Goal: Task Accomplishment & Management: Manage account settings

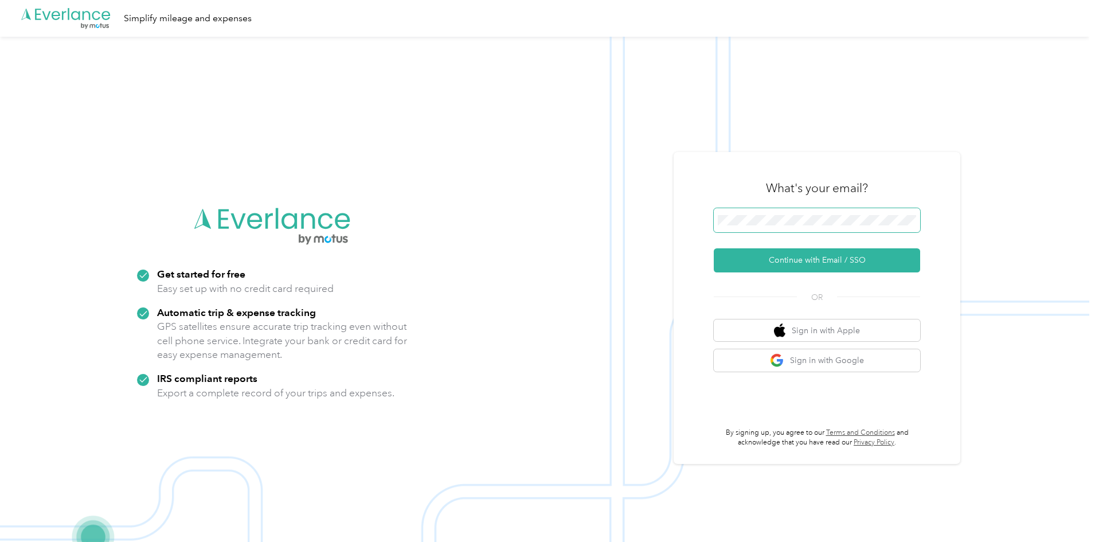
click at [771, 210] on span at bounding box center [817, 220] width 206 height 24
click at [768, 228] on span at bounding box center [817, 220] width 206 height 24
click at [754, 262] on button "Continue with Email / SSO" at bounding box center [817, 260] width 206 height 24
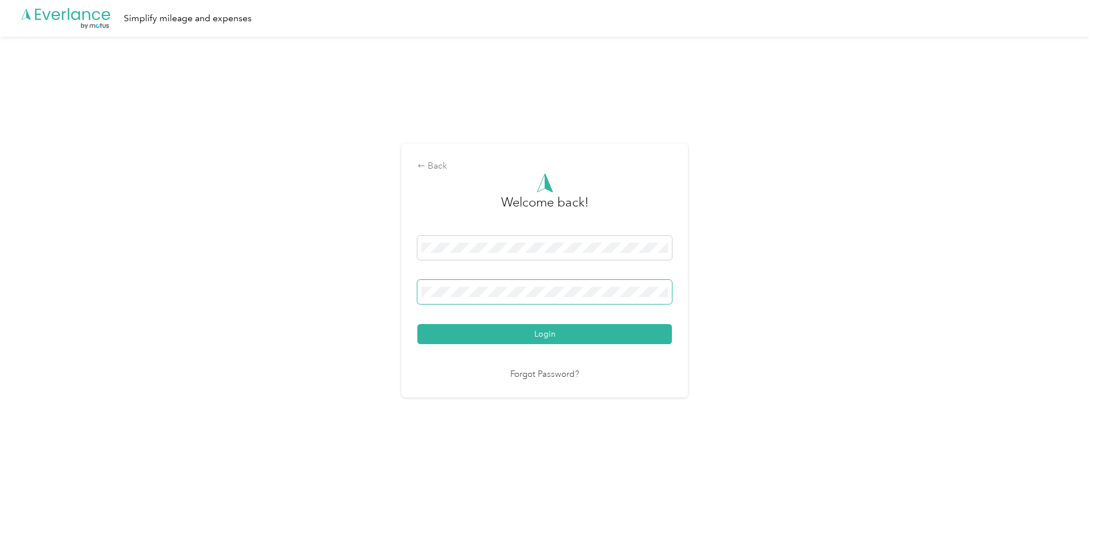
click at [417, 324] on button "Login" at bounding box center [544, 334] width 254 height 20
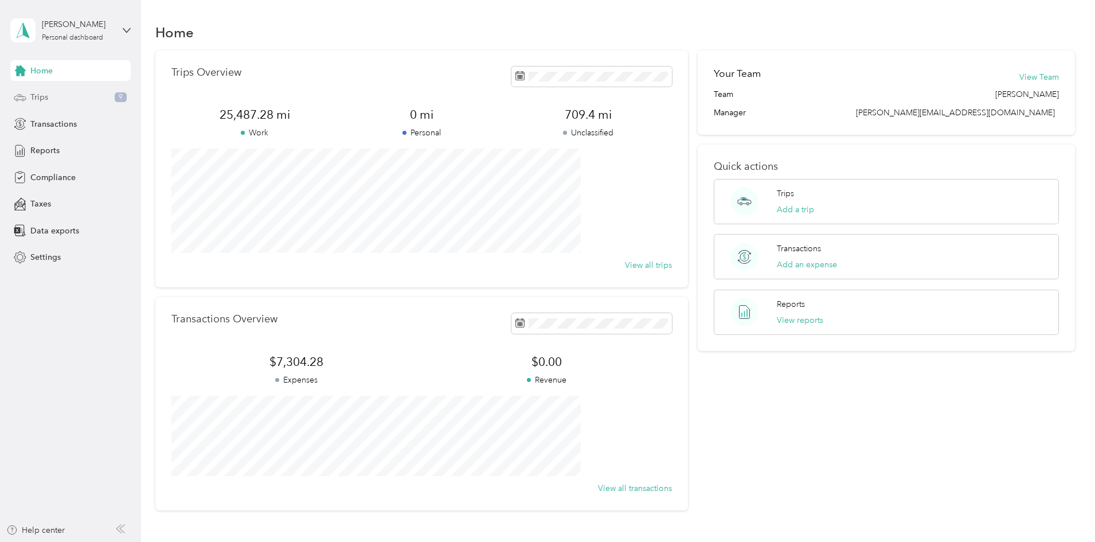
click at [62, 98] on div "Trips 9" at bounding box center [70, 97] width 120 height 21
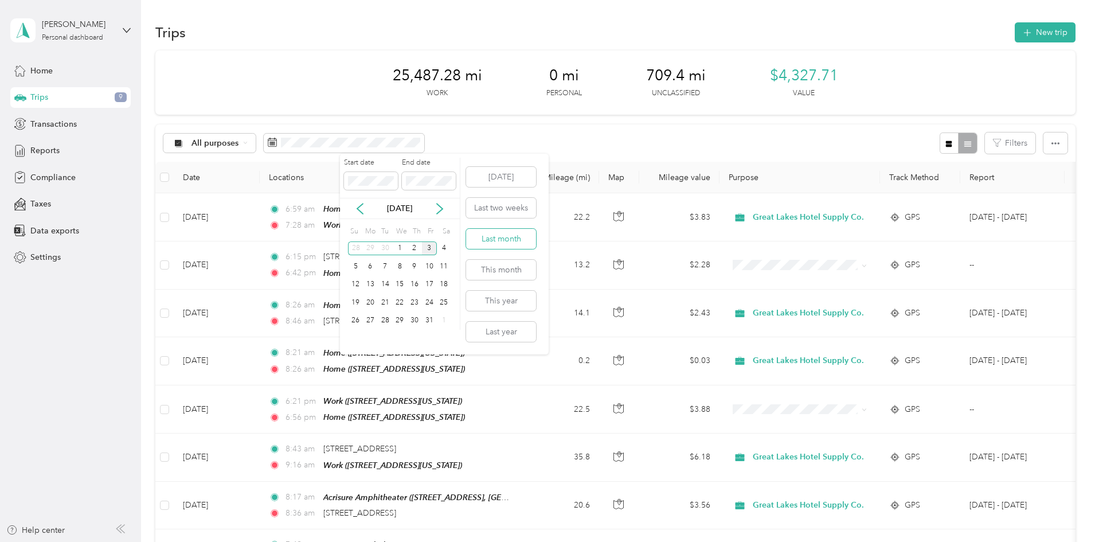
click at [498, 229] on button "Last month" at bounding box center [501, 239] width 70 height 20
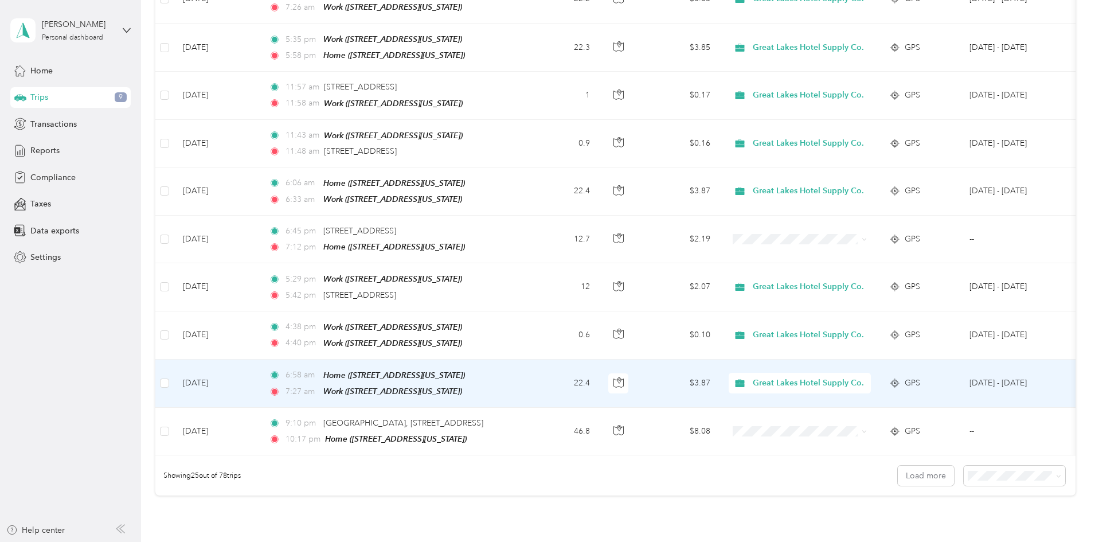
scroll to position [1037, 0]
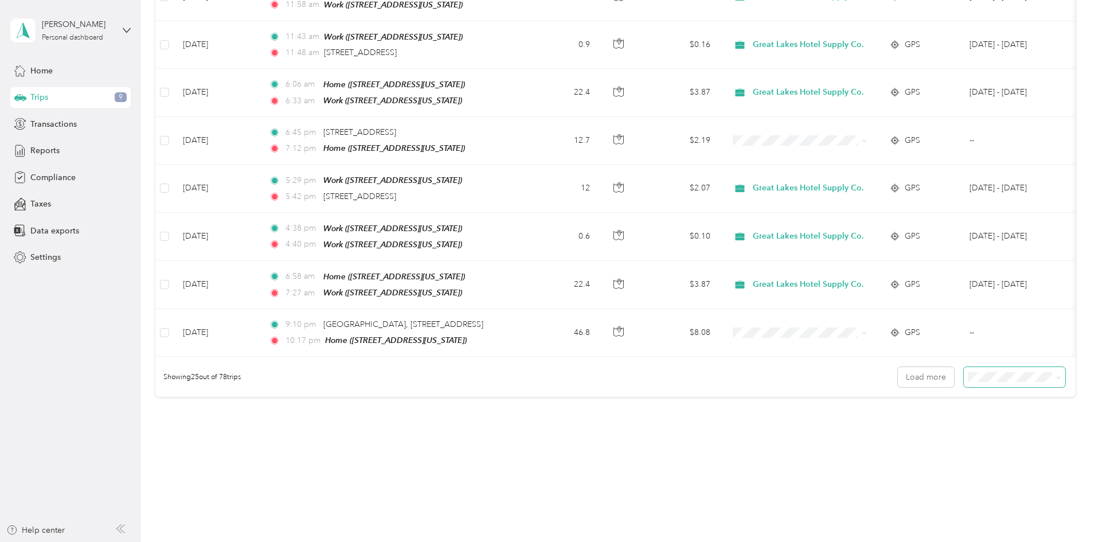
click at [963, 369] on span at bounding box center [1013, 377] width 101 height 20
click at [927, 433] on li "100 per load" at bounding box center [934, 424] width 101 height 20
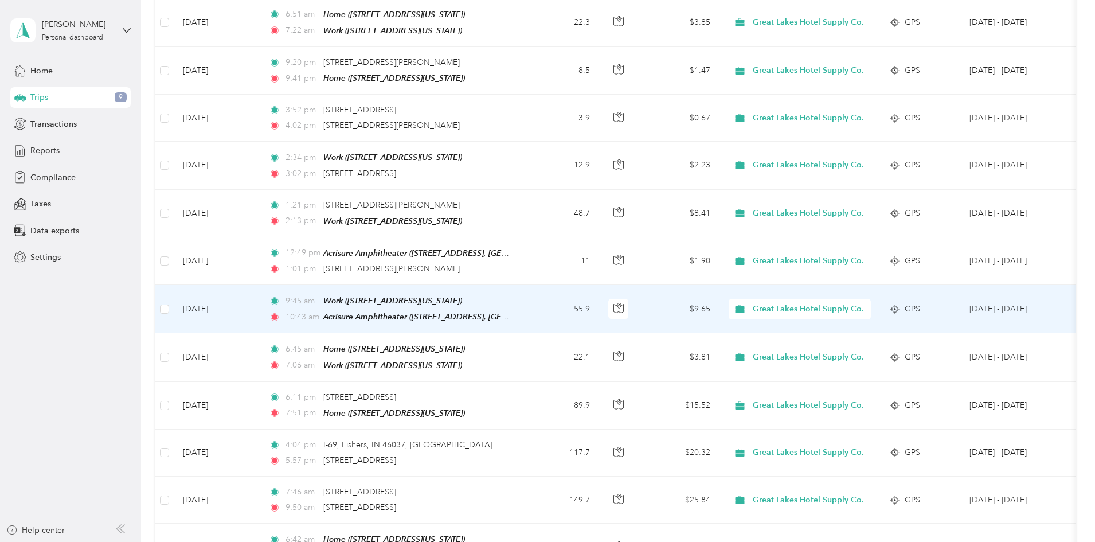
scroll to position [3134, 0]
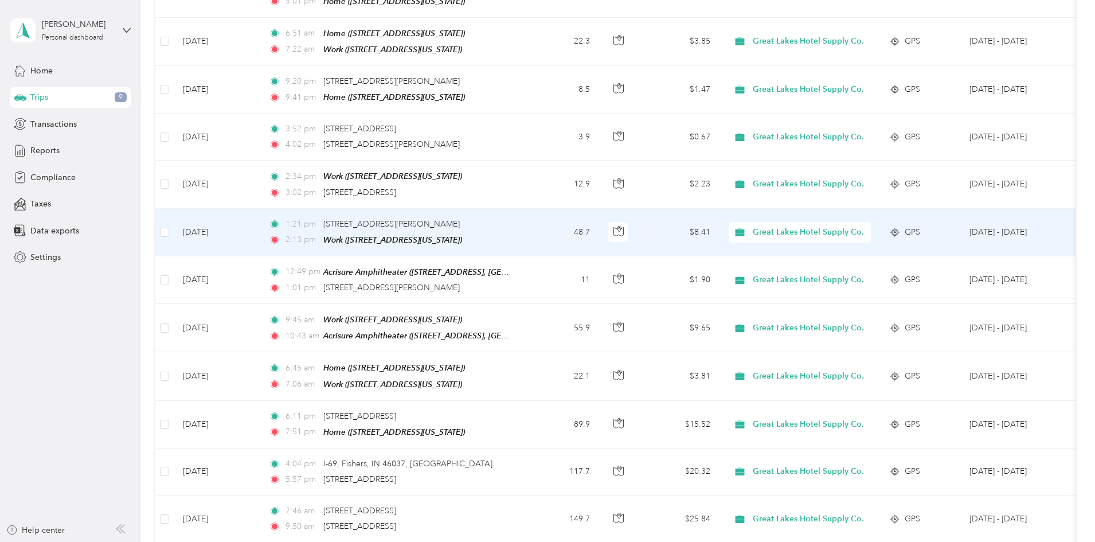
click at [260, 209] on td "[DATE]" at bounding box center [217, 233] width 86 height 48
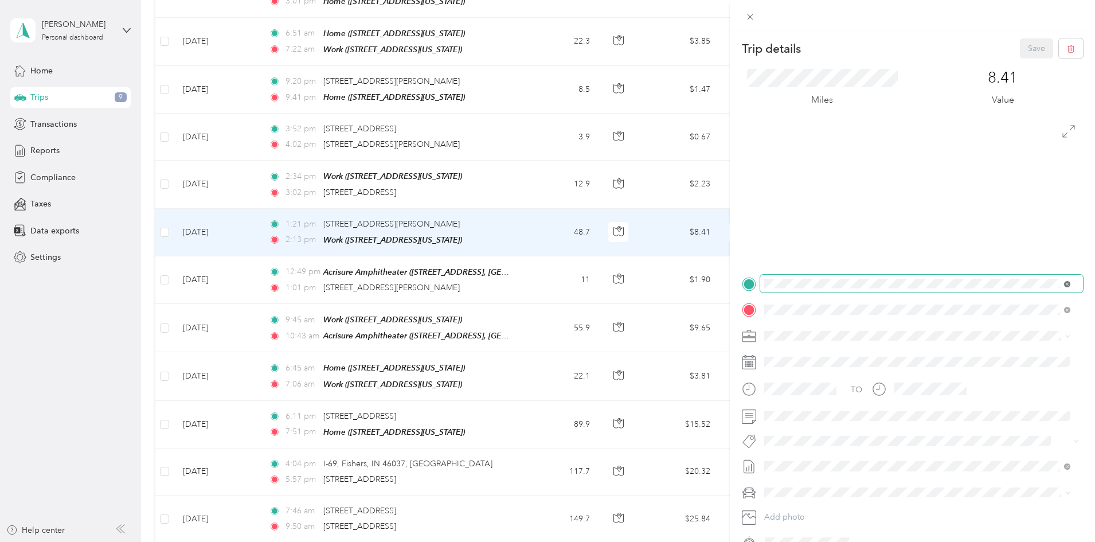
click at [1069, 284] on icon at bounding box center [1067, 284] width 6 height 6
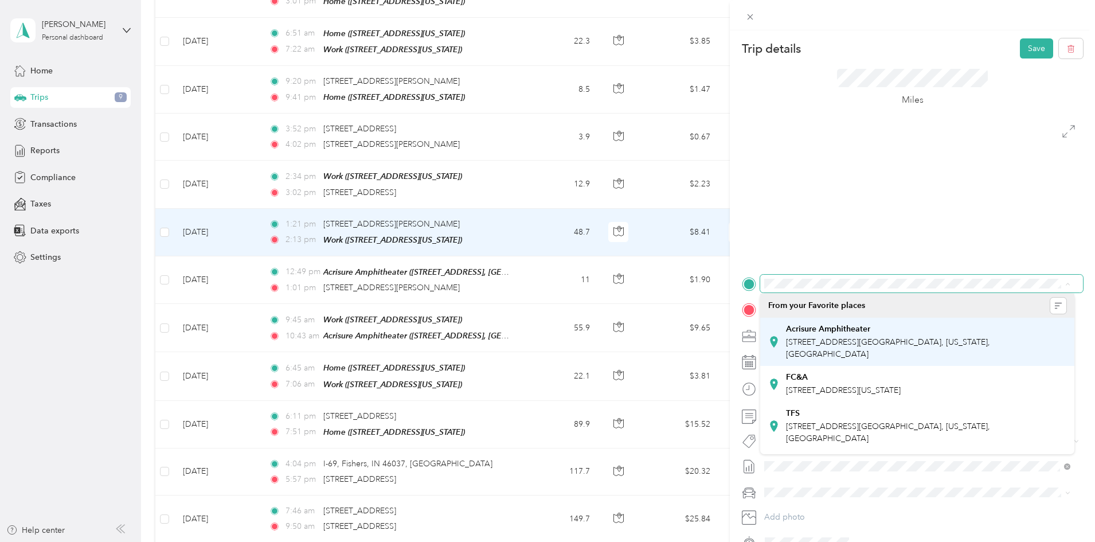
click at [836, 354] on span "[STREET_ADDRESS][GEOGRAPHIC_DATA], [US_STATE], [GEOGRAPHIC_DATA]" at bounding box center [888, 348] width 204 height 22
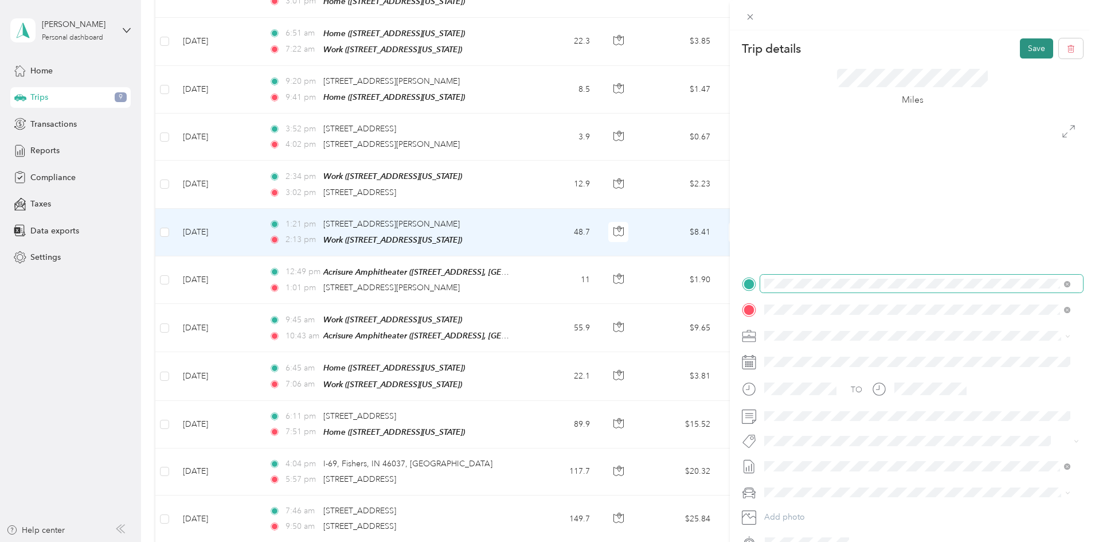
click at [1028, 46] on button "Save" at bounding box center [1036, 48] width 33 height 20
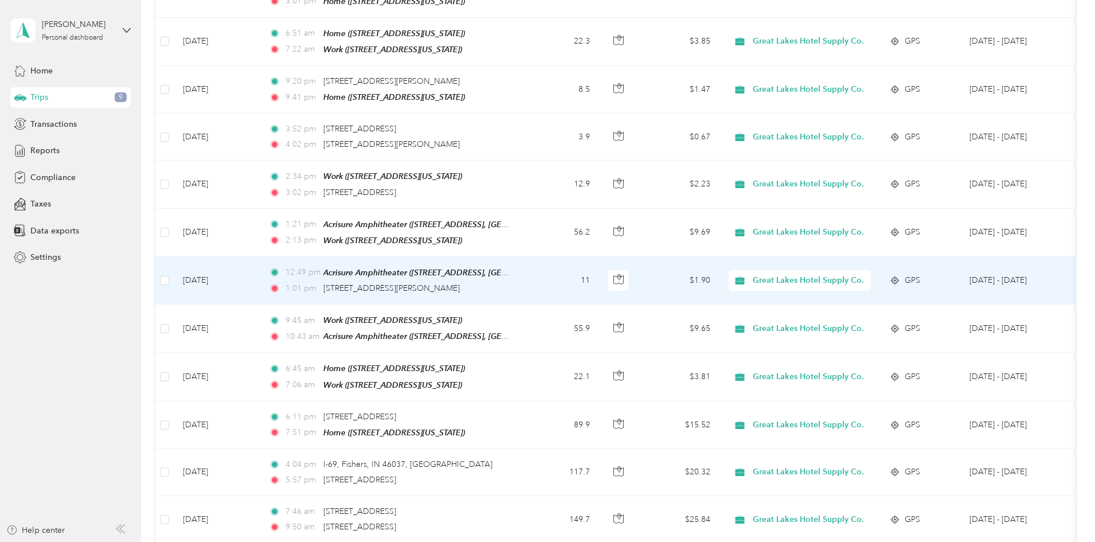
click at [260, 257] on td "[DATE]" at bounding box center [217, 281] width 86 height 48
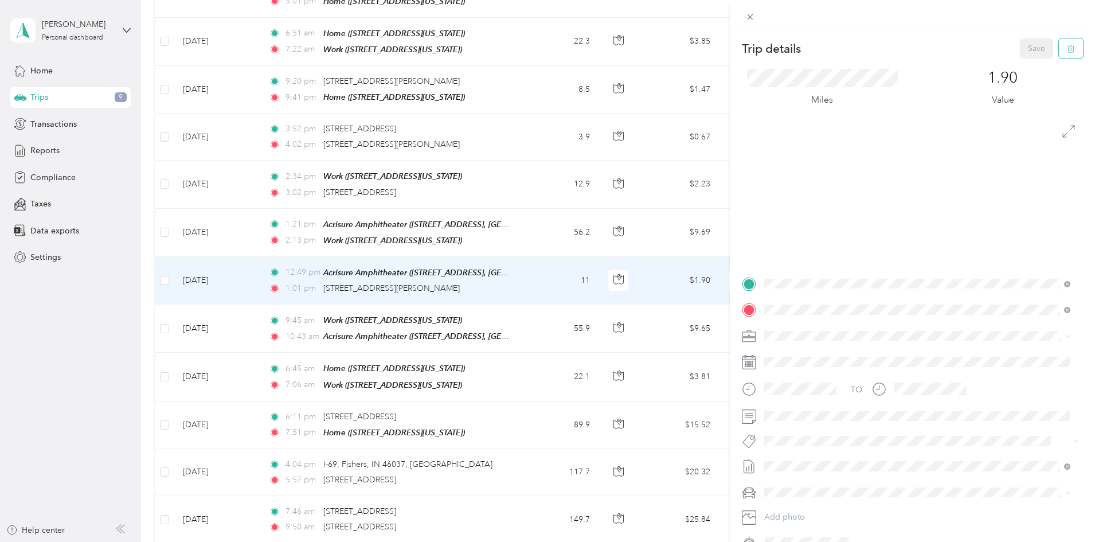
click at [1067, 50] on icon "button" at bounding box center [1071, 49] width 8 height 8
click at [1027, 64] on button "Yes" at bounding box center [1028, 62] width 22 height 18
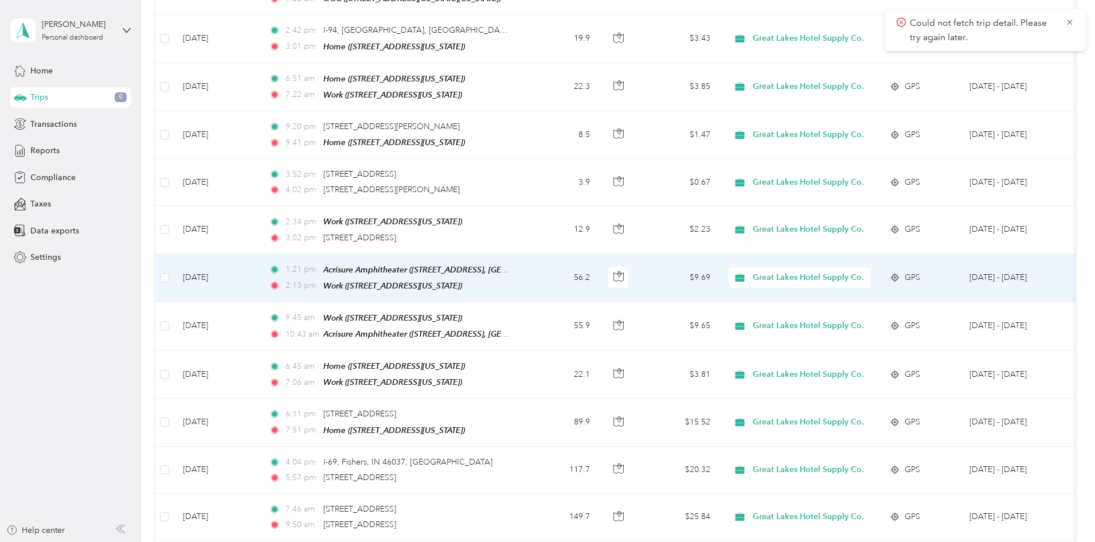
scroll to position [3077, 0]
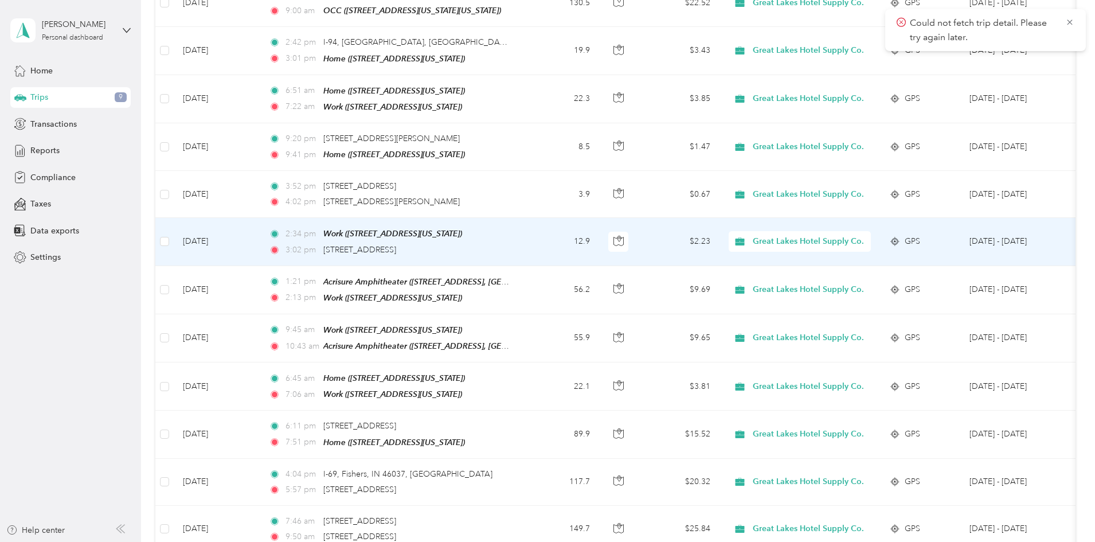
click at [260, 218] on td "[DATE]" at bounding box center [217, 242] width 86 height 48
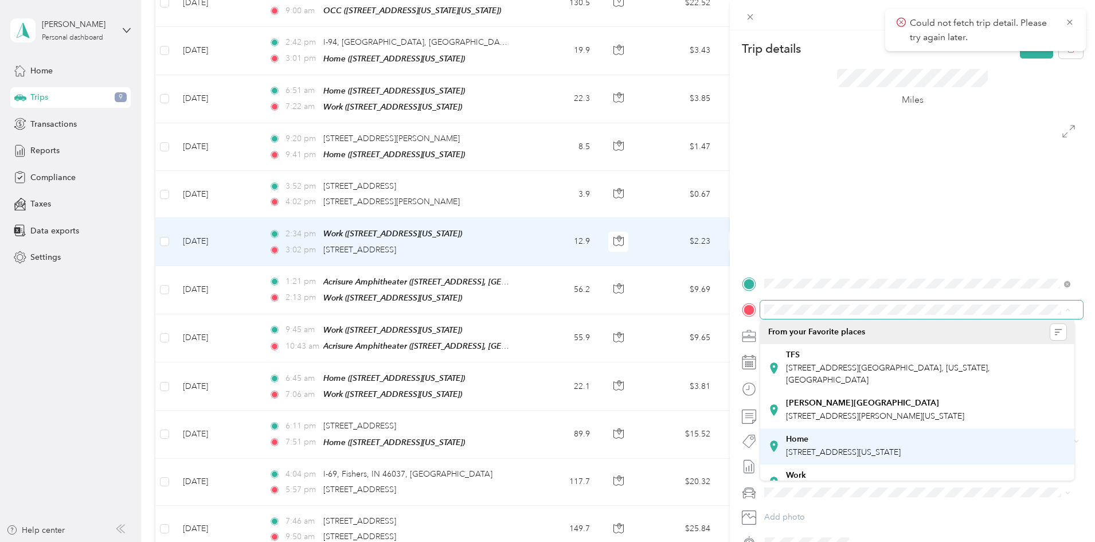
click at [849, 449] on span "[STREET_ADDRESS][US_STATE]" at bounding box center [843, 452] width 115 height 10
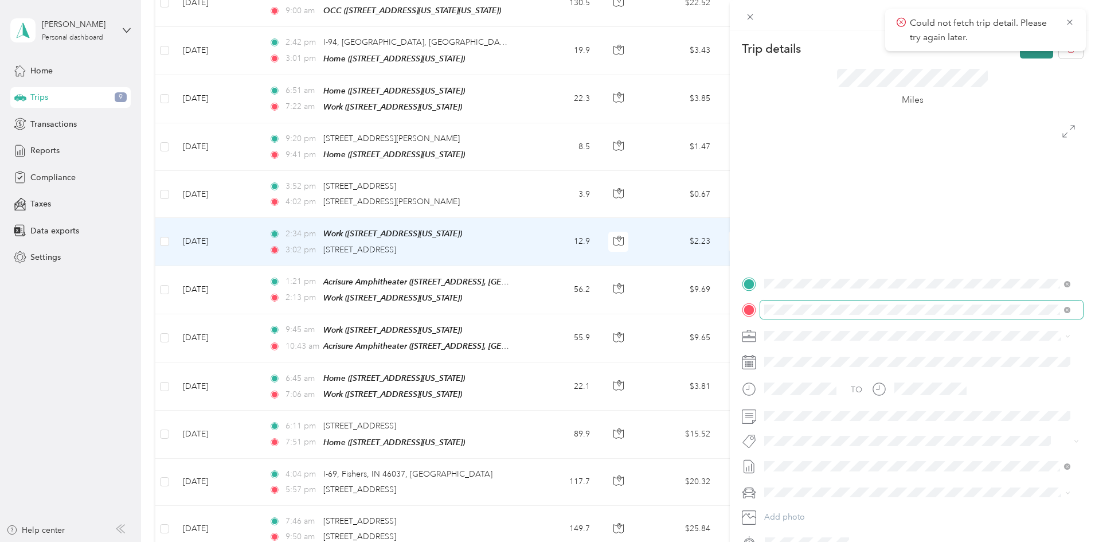
click at [1024, 54] on button "Save" at bounding box center [1036, 48] width 33 height 20
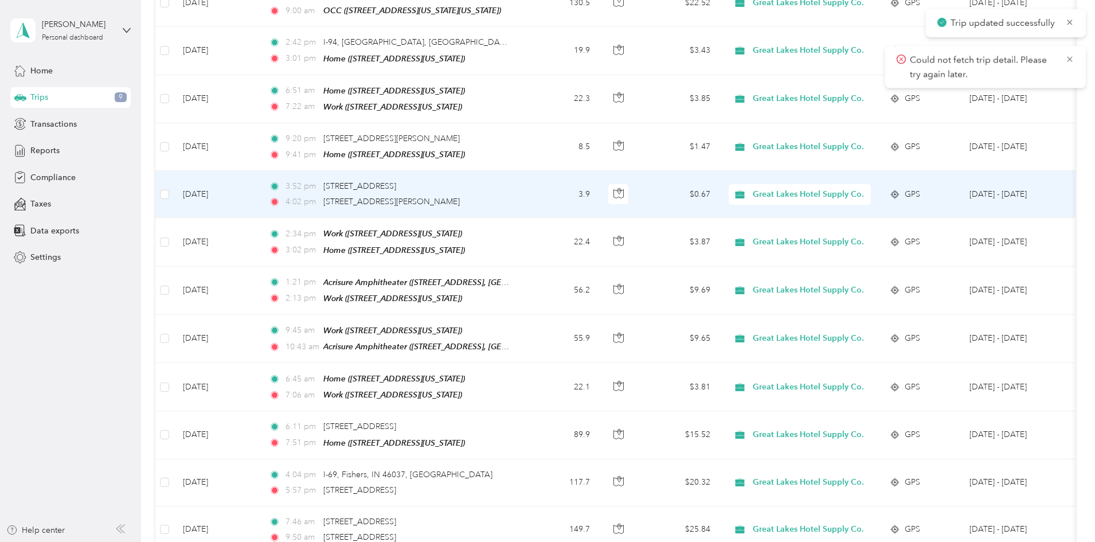
click at [260, 171] on td "[DATE]" at bounding box center [217, 194] width 86 height 47
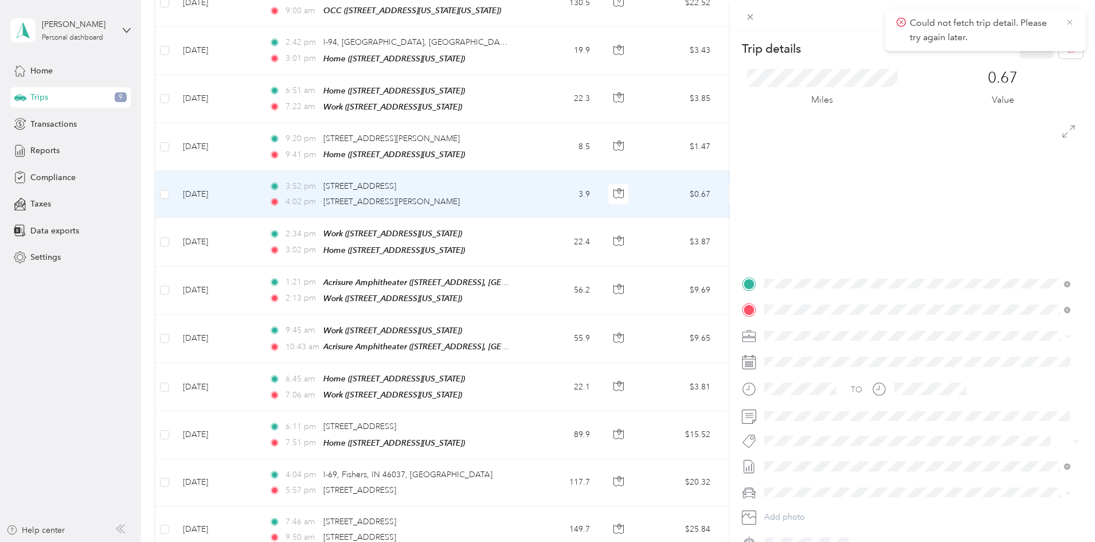
click at [1073, 22] on icon at bounding box center [1069, 22] width 9 height 10
click at [1067, 45] on icon "button" at bounding box center [1071, 49] width 8 height 8
click at [1033, 59] on button "Yes" at bounding box center [1028, 62] width 22 height 18
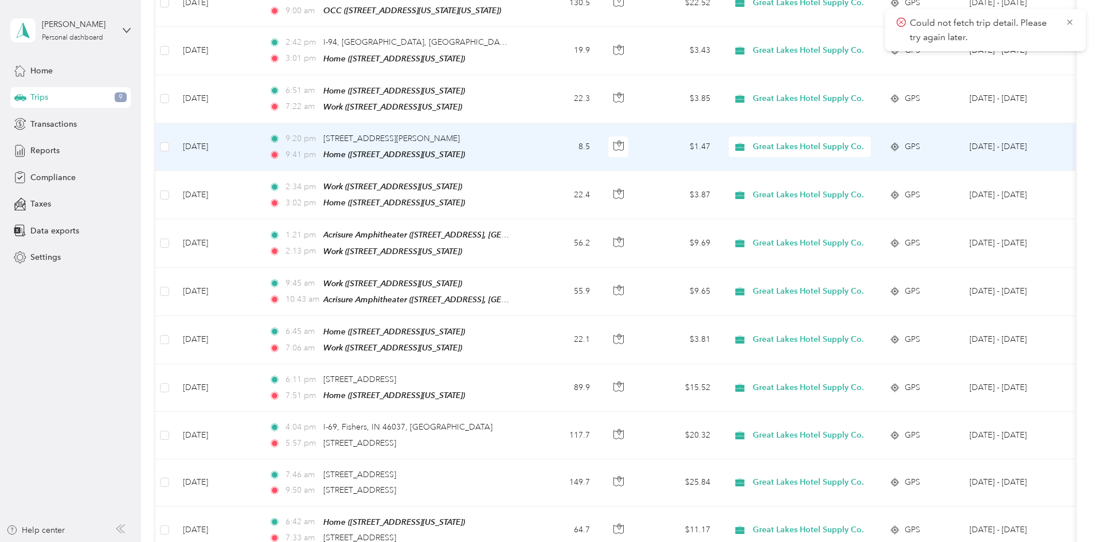
click at [260, 123] on td "[DATE]" at bounding box center [217, 147] width 86 height 48
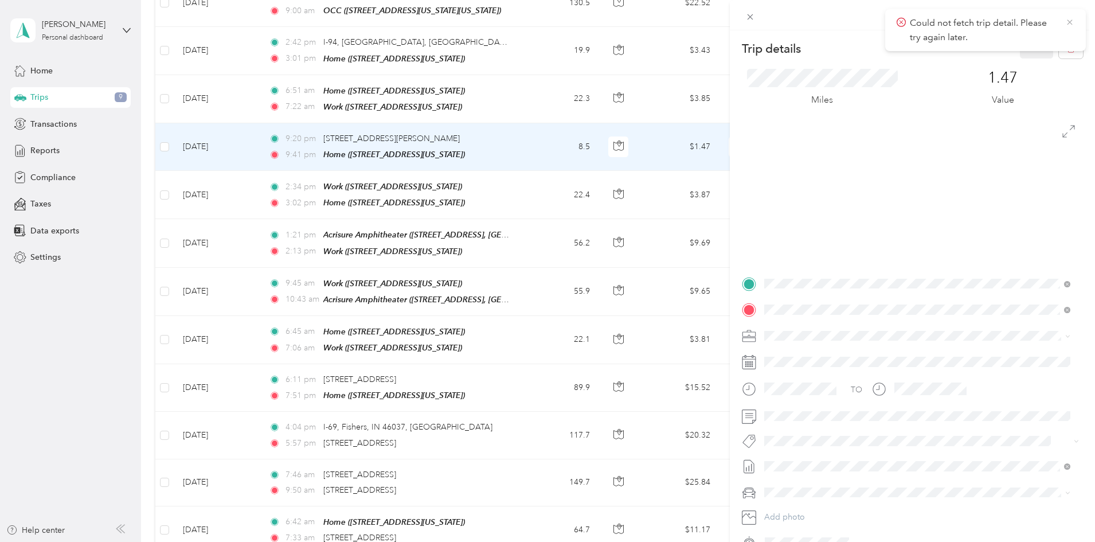
click at [1071, 23] on icon at bounding box center [1069, 22] width 9 height 10
click at [1067, 49] on icon "button" at bounding box center [1071, 49] width 8 height 8
click at [1028, 65] on button "Yes" at bounding box center [1028, 62] width 22 height 18
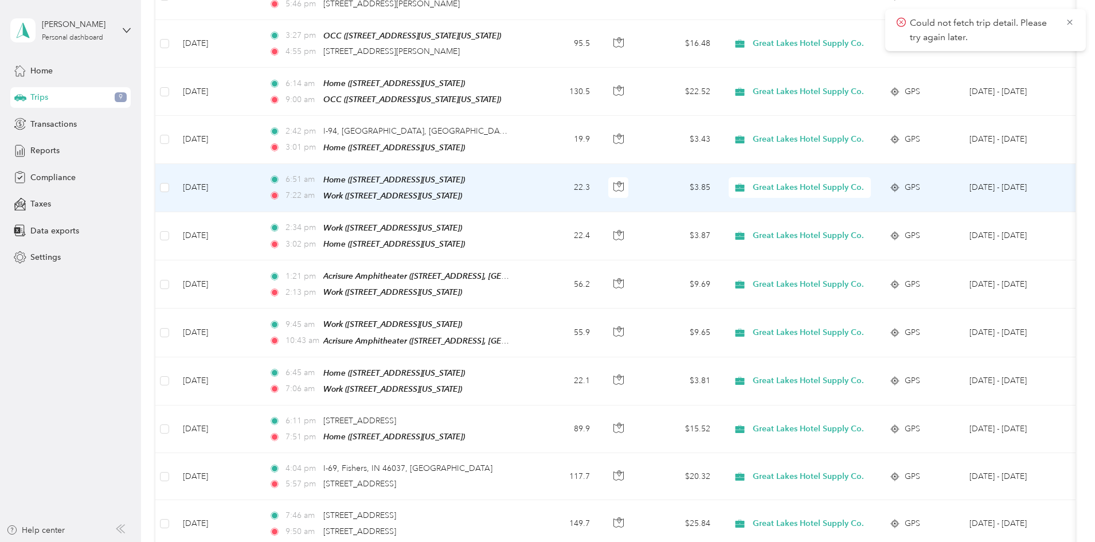
scroll to position [2962, 0]
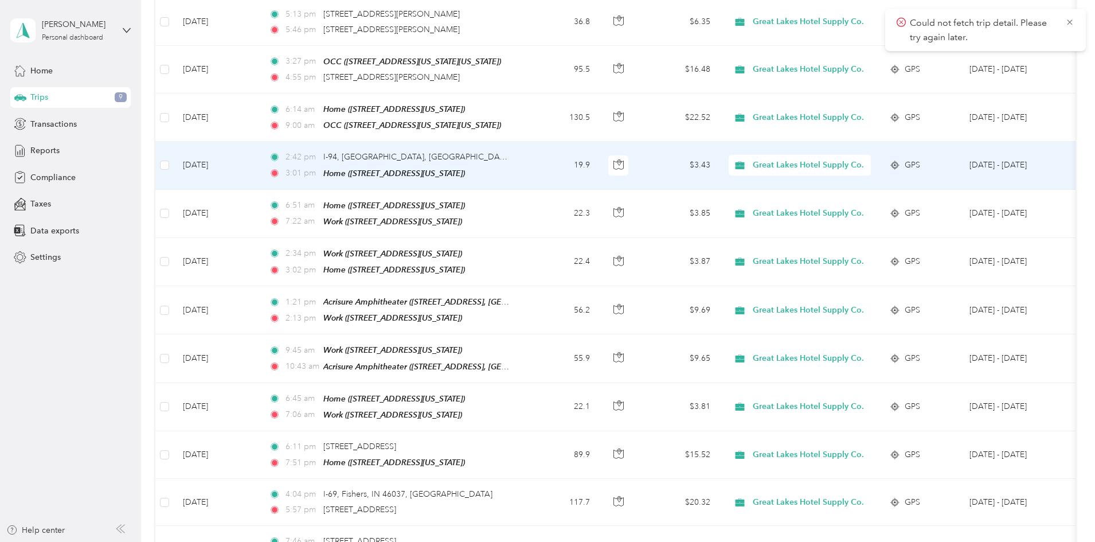
click at [260, 142] on td "[DATE]" at bounding box center [217, 166] width 86 height 48
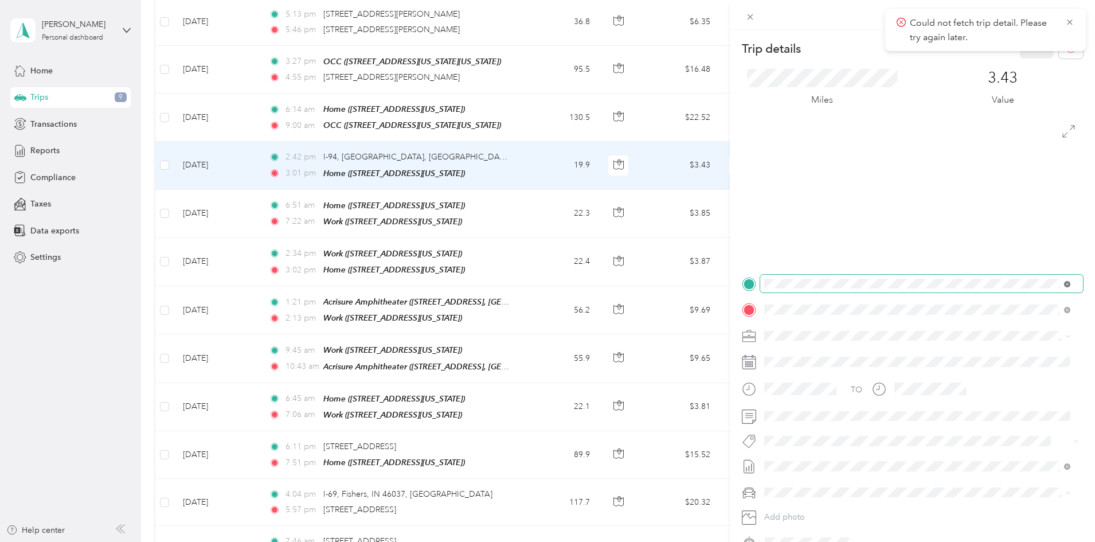
click at [1068, 283] on icon at bounding box center [1067, 284] width 6 height 6
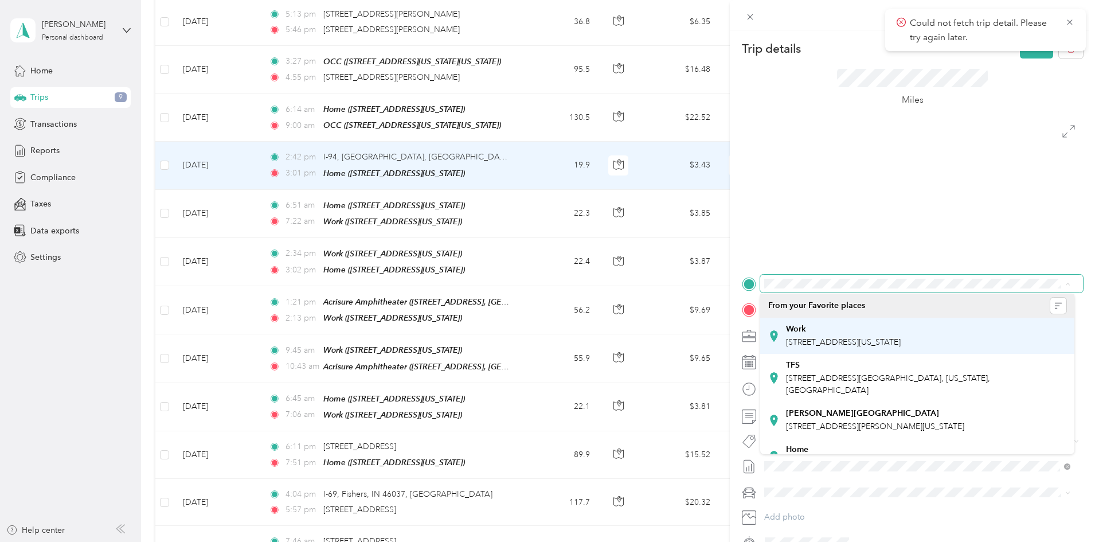
click at [863, 337] on span "[STREET_ADDRESS][US_STATE]" at bounding box center [843, 342] width 115 height 10
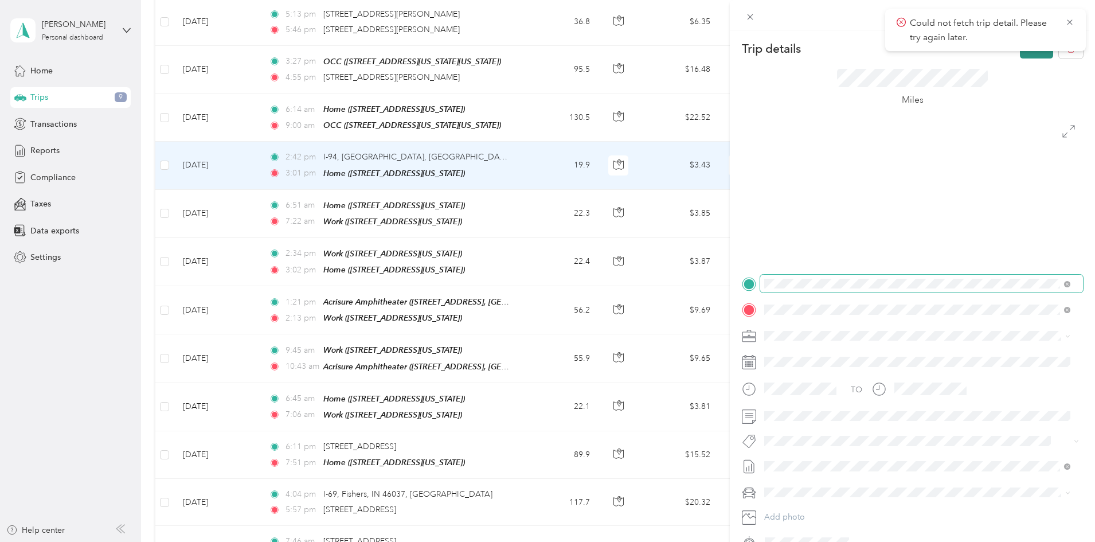
click at [1022, 56] on button "Save" at bounding box center [1036, 48] width 33 height 20
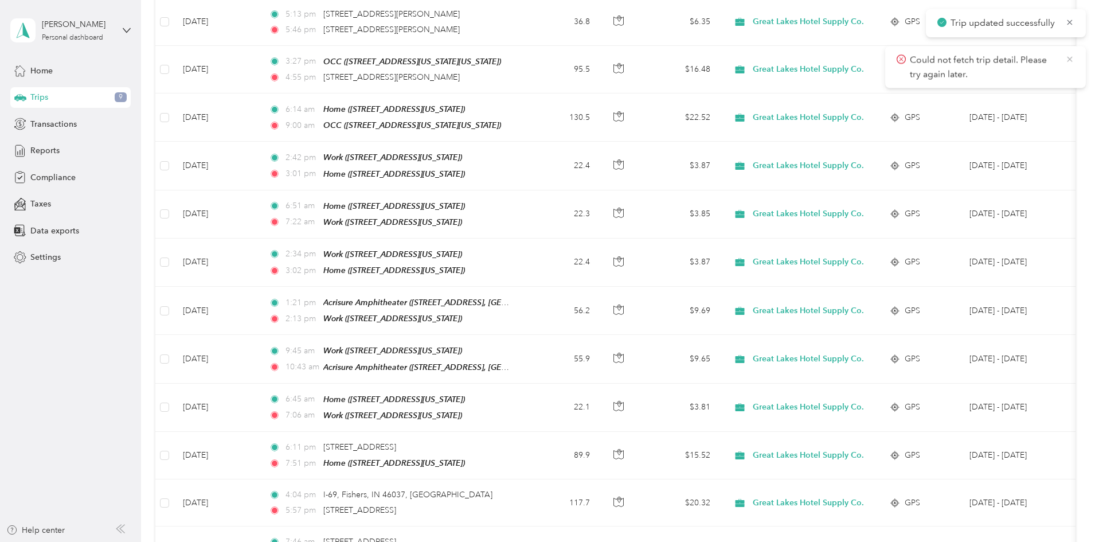
click at [1066, 59] on icon at bounding box center [1069, 59] width 9 height 10
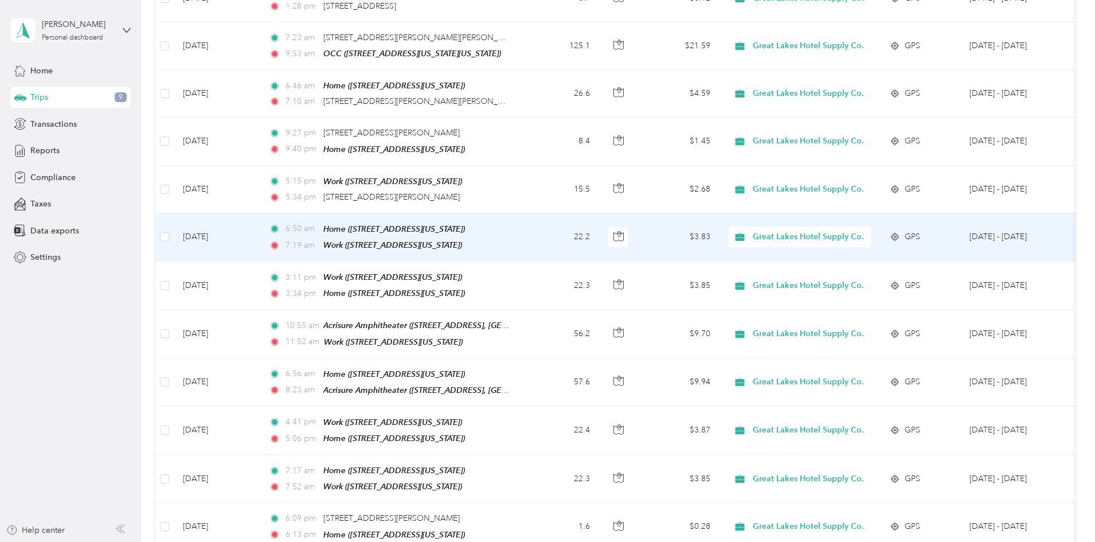
scroll to position [2389, 0]
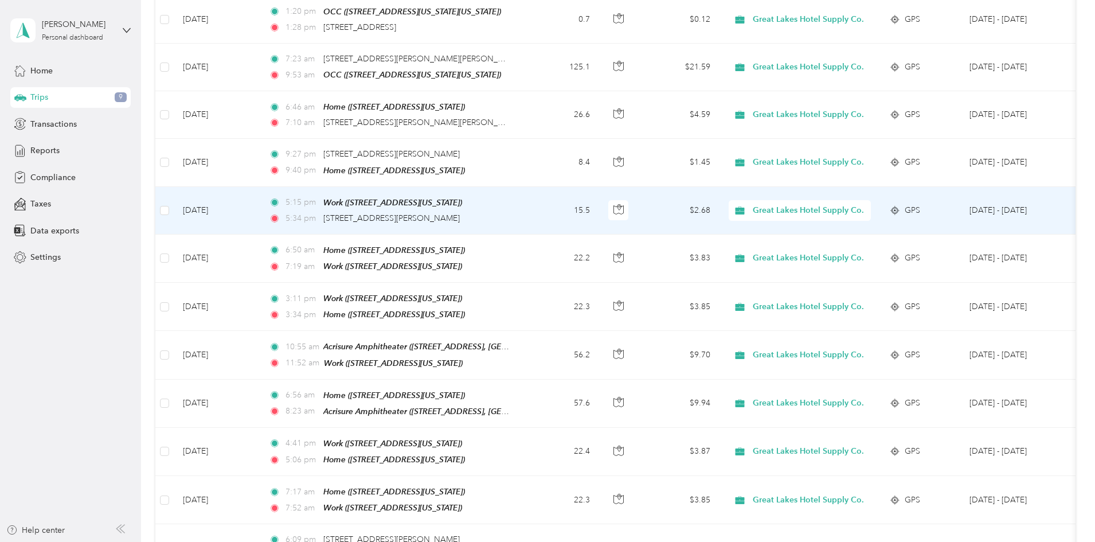
click at [260, 187] on td "[DATE]" at bounding box center [217, 211] width 86 height 48
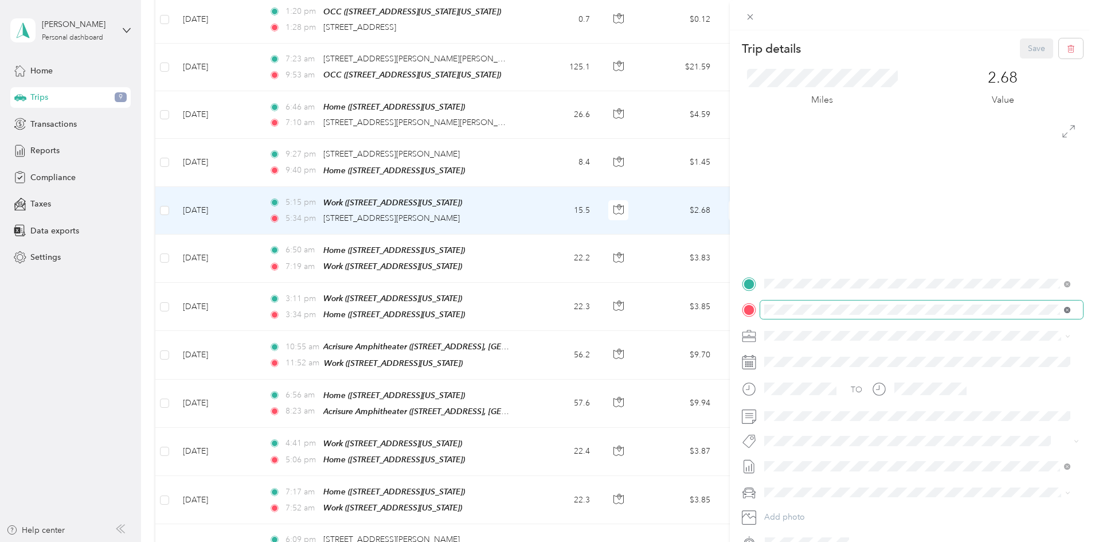
click at [1066, 310] on icon at bounding box center [1067, 310] width 6 height 6
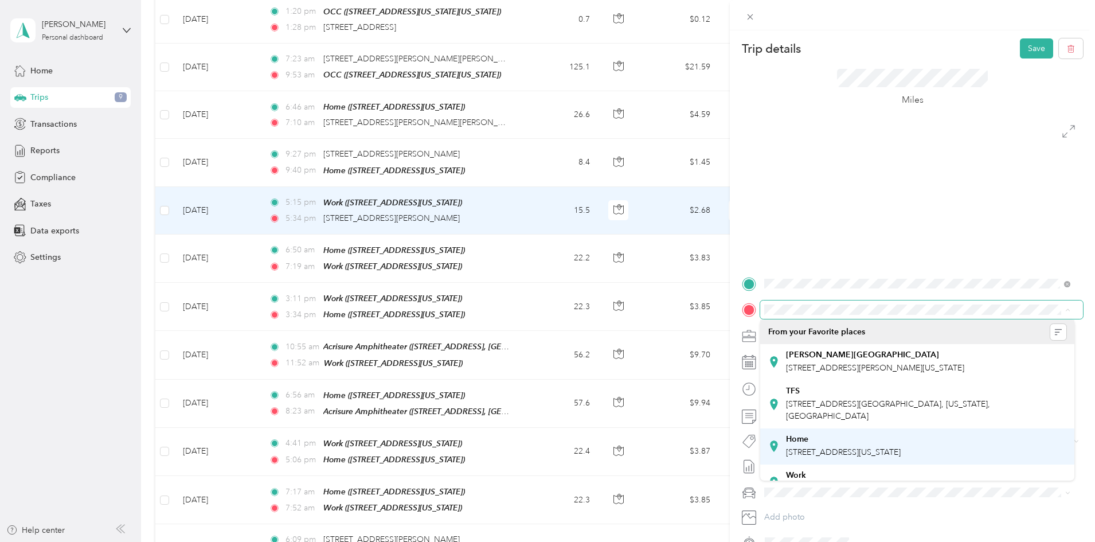
click at [841, 444] on div "Home" at bounding box center [843, 439] width 115 height 10
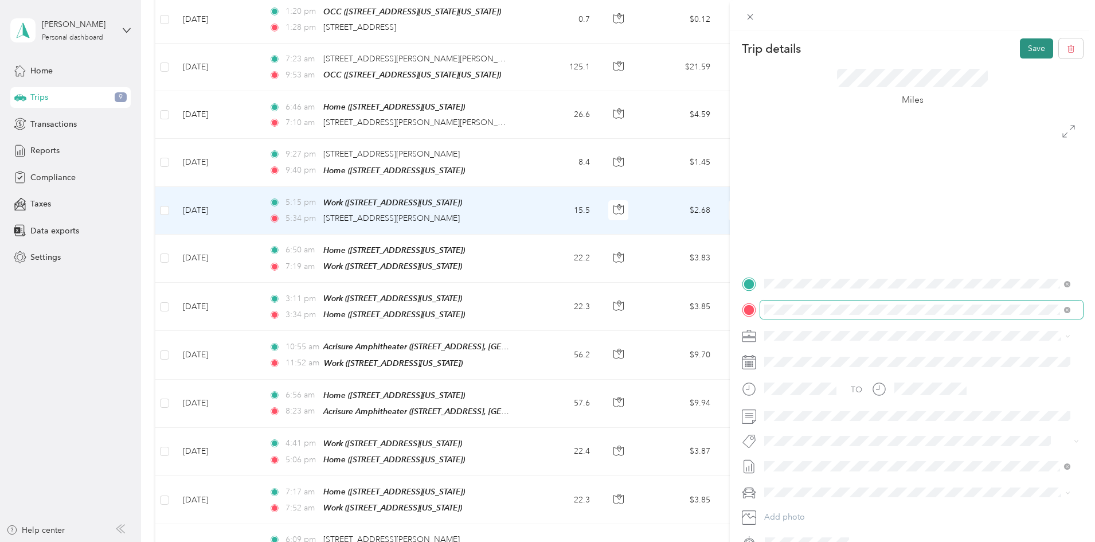
click at [1020, 46] on button "Save" at bounding box center [1036, 48] width 33 height 20
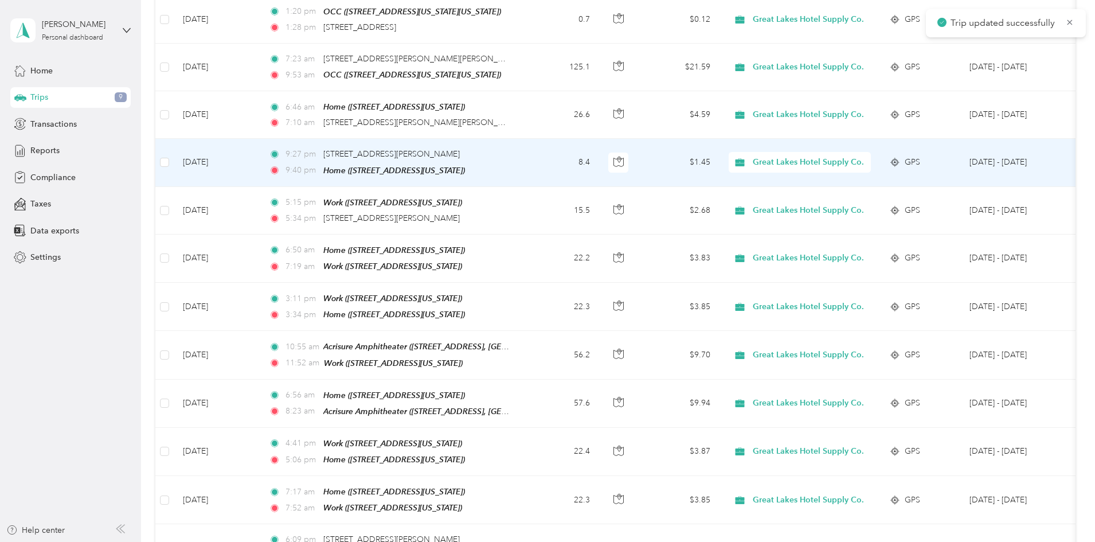
click at [260, 139] on td "[DATE]" at bounding box center [217, 163] width 86 height 48
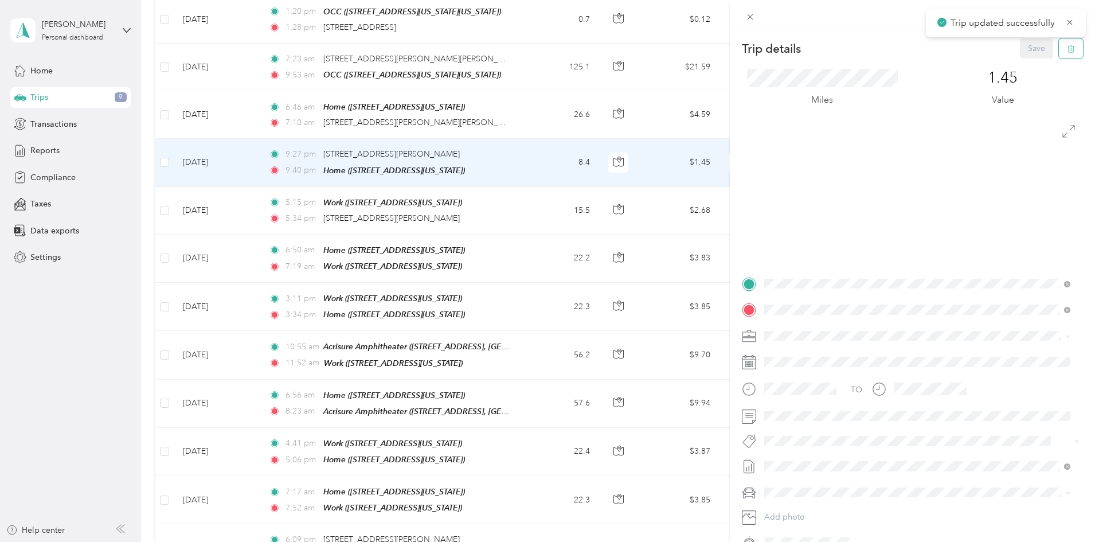
click at [1059, 52] on button "button" at bounding box center [1071, 48] width 24 height 20
click at [1026, 64] on button "Yes" at bounding box center [1028, 62] width 22 height 18
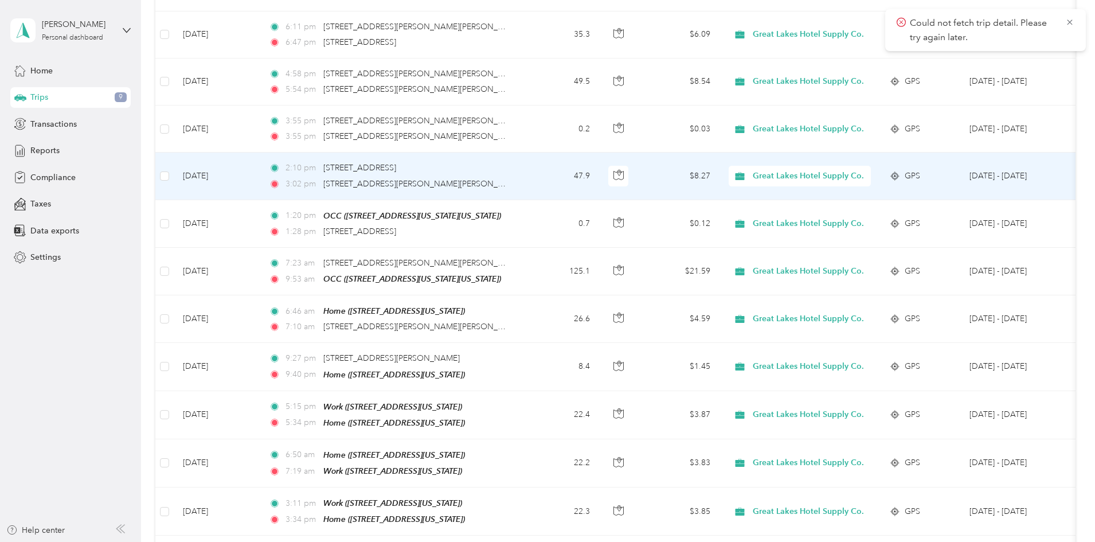
scroll to position [2160, 0]
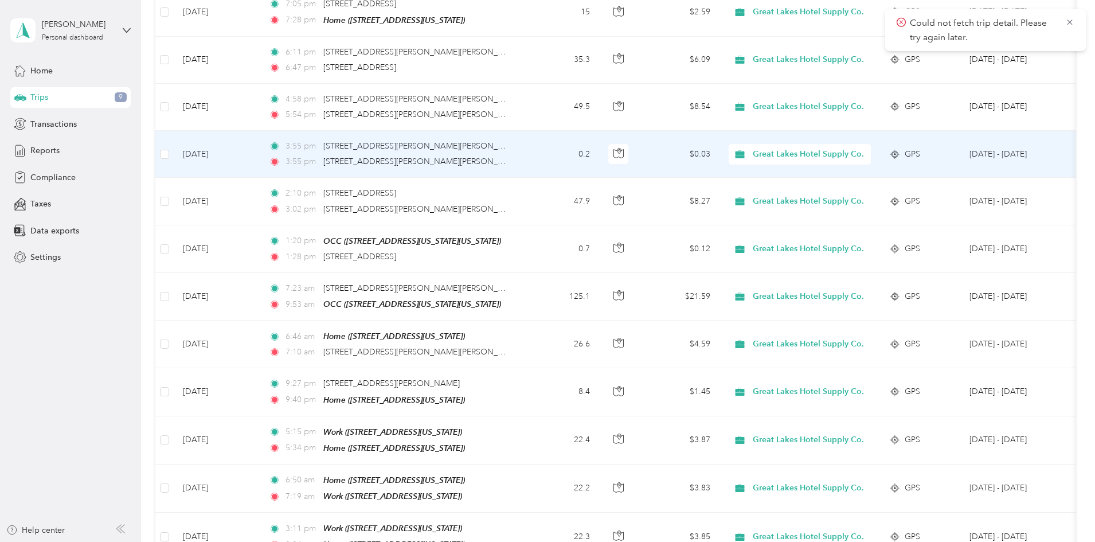
click at [260, 133] on td "[DATE]" at bounding box center [217, 154] width 86 height 47
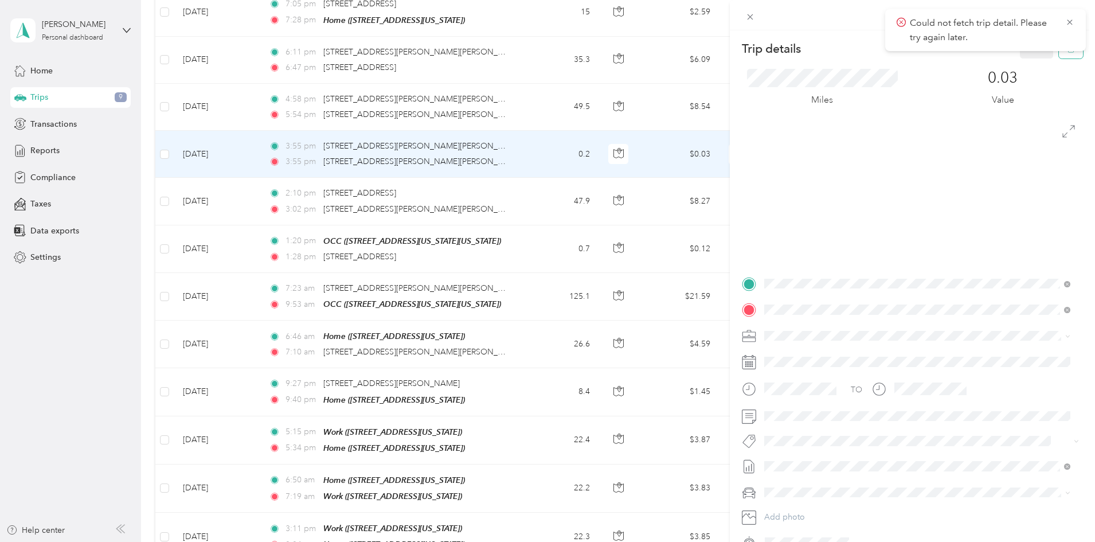
click at [1066, 54] on button "button" at bounding box center [1071, 48] width 24 height 20
click at [1025, 65] on button "Yes" at bounding box center [1028, 62] width 22 height 18
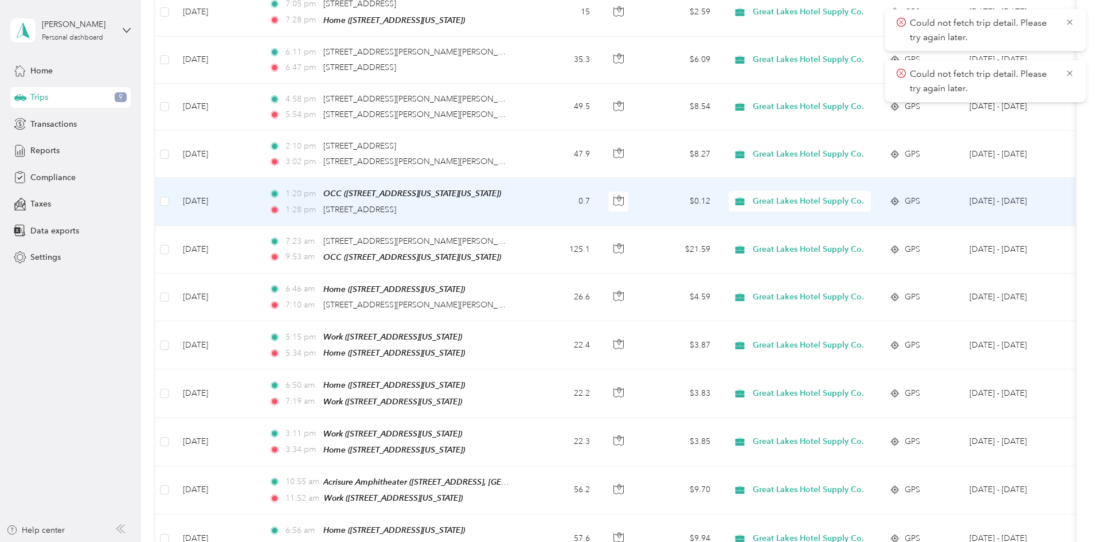
click at [260, 186] on td "[DATE]" at bounding box center [217, 202] width 86 height 48
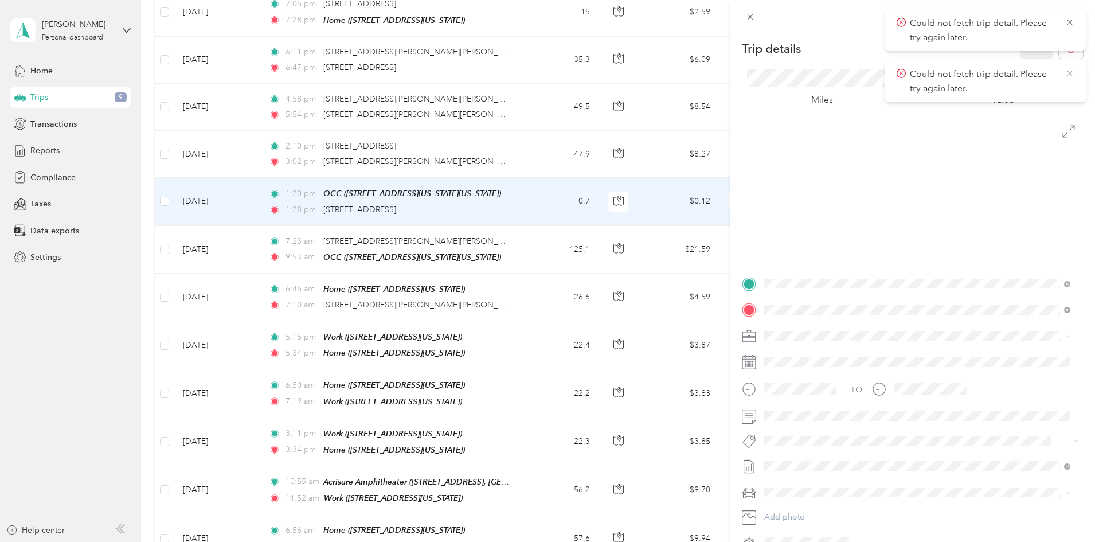
click at [1071, 72] on icon at bounding box center [1069, 72] width 5 height 5
click at [1070, 20] on icon at bounding box center [1069, 22] width 9 height 10
click at [1067, 44] on span "button" at bounding box center [1071, 49] width 8 height 10
click at [1026, 63] on button "Yes" at bounding box center [1028, 62] width 22 height 18
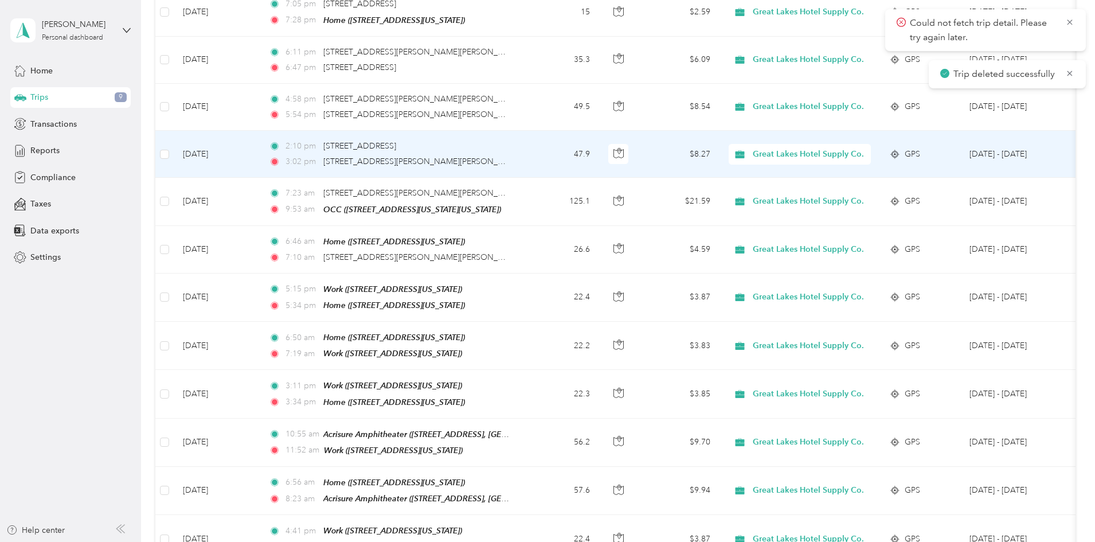
click at [260, 131] on td "[DATE]" at bounding box center [217, 154] width 86 height 47
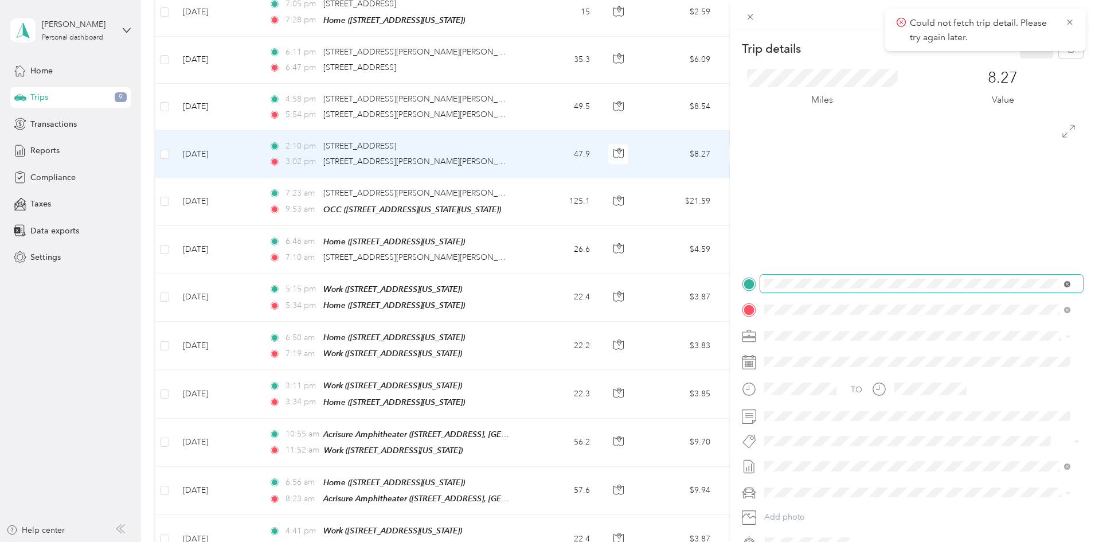
click at [1067, 284] on icon at bounding box center [1066, 284] width 3 height 3
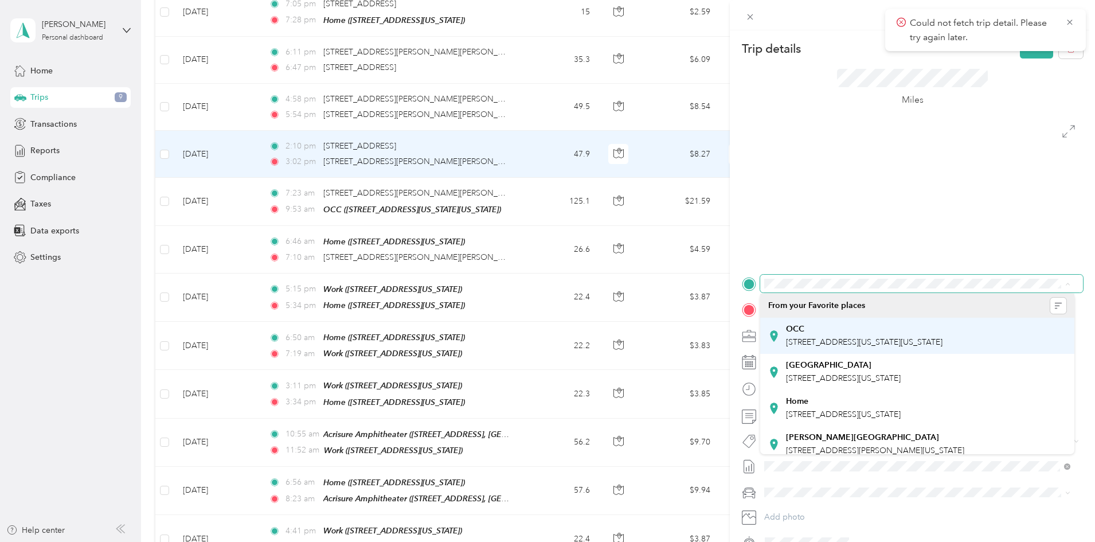
click at [851, 344] on span "[STREET_ADDRESS][US_STATE][US_STATE]" at bounding box center [864, 342] width 156 height 10
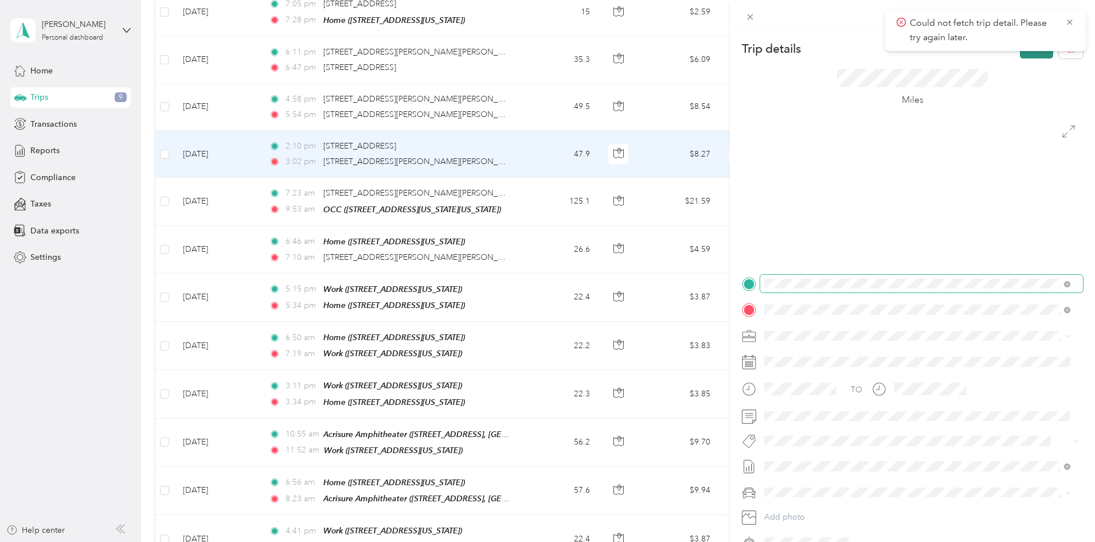
click at [1025, 56] on button "Save" at bounding box center [1036, 48] width 33 height 20
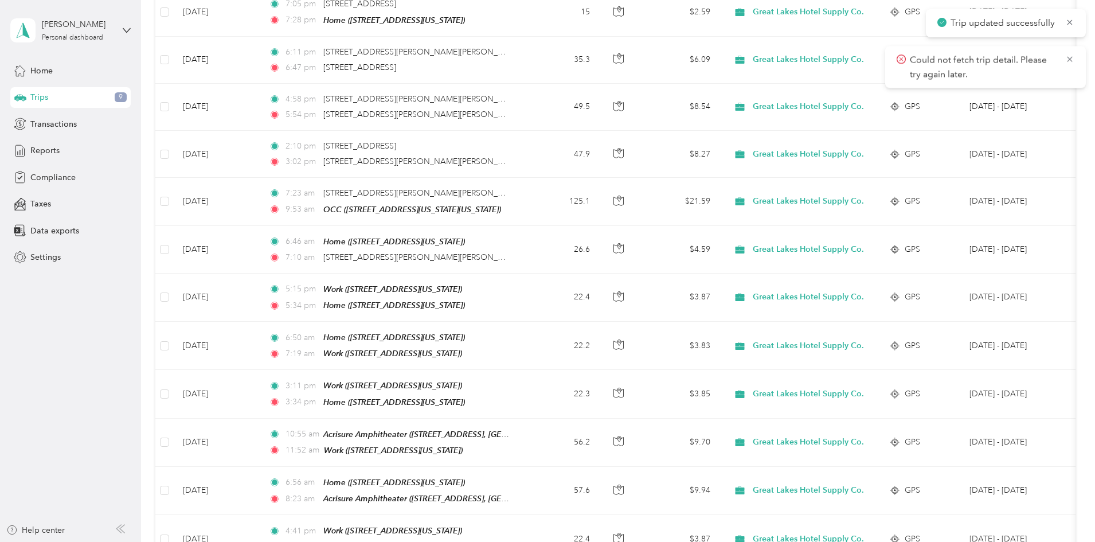
drag, startPoint x: 1070, startPoint y: 58, endPoint x: 1069, endPoint y: 44, distance: 14.9
click at [1070, 58] on icon at bounding box center [1069, 59] width 5 height 5
click at [1072, 25] on icon at bounding box center [1069, 21] width 5 height 5
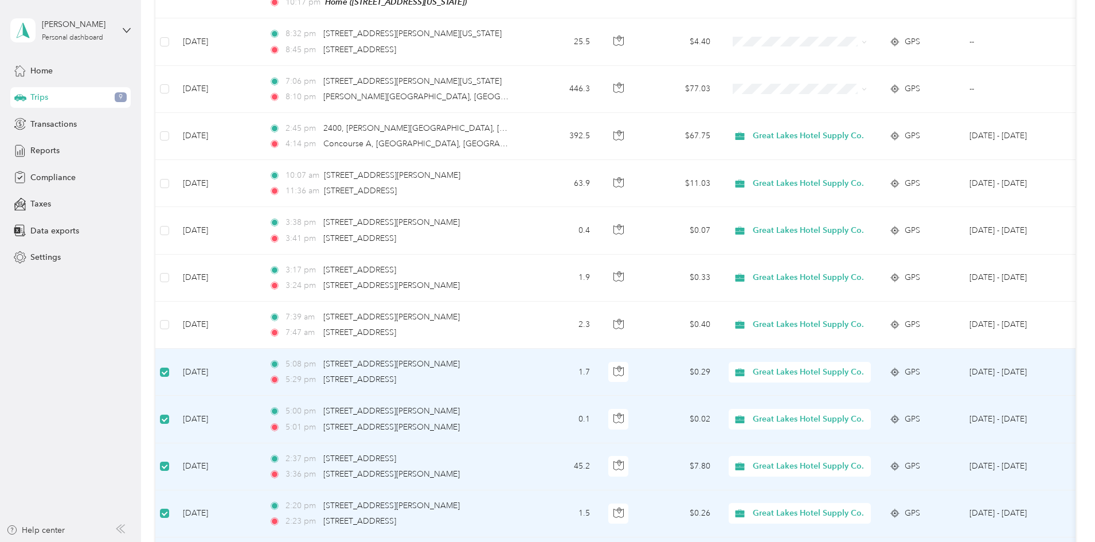
scroll to position [1357, 0]
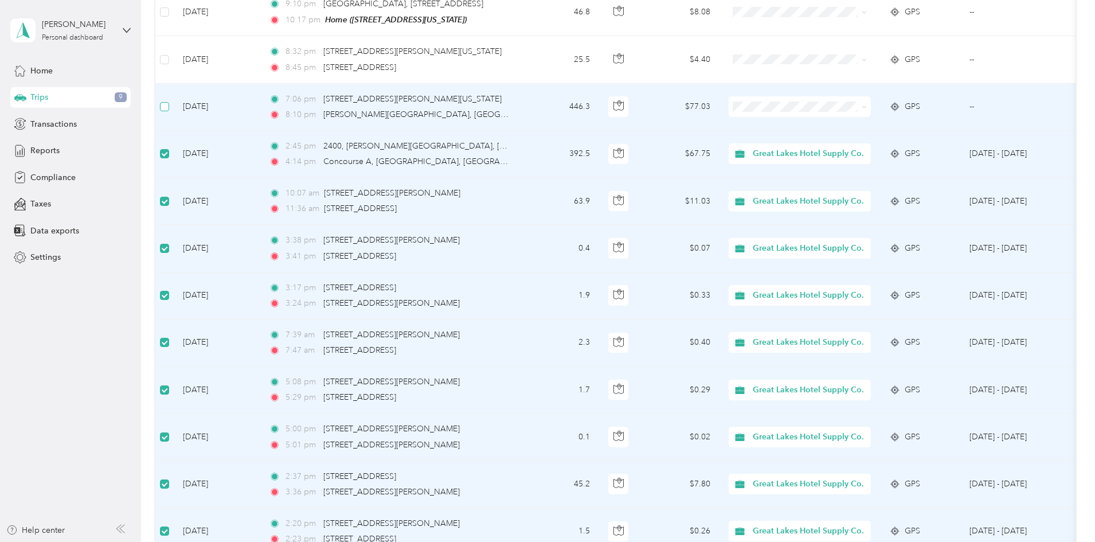
click at [169, 100] on label at bounding box center [164, 106] width 9 height 13
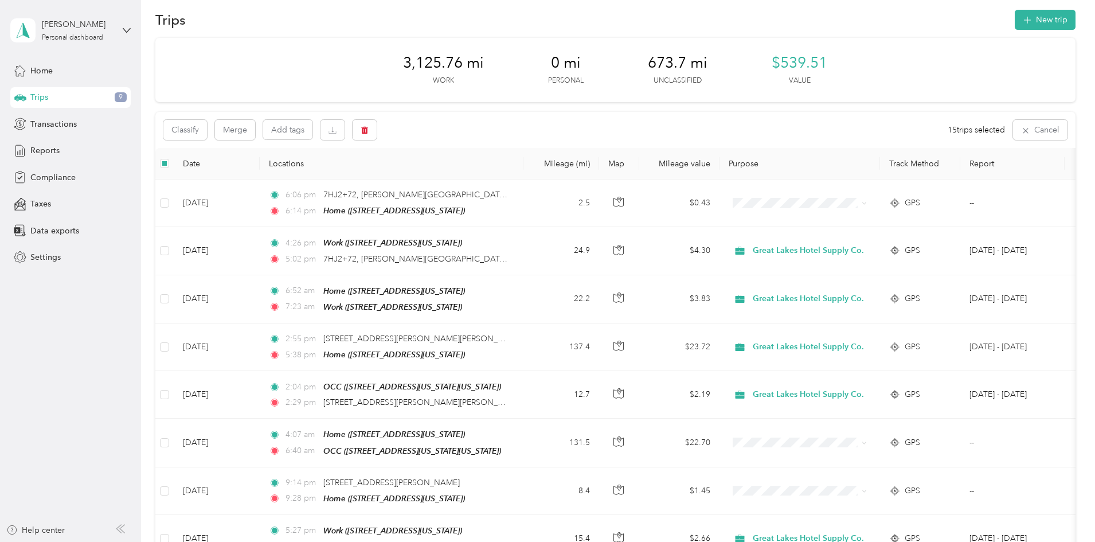
scroll to position [0, 0]
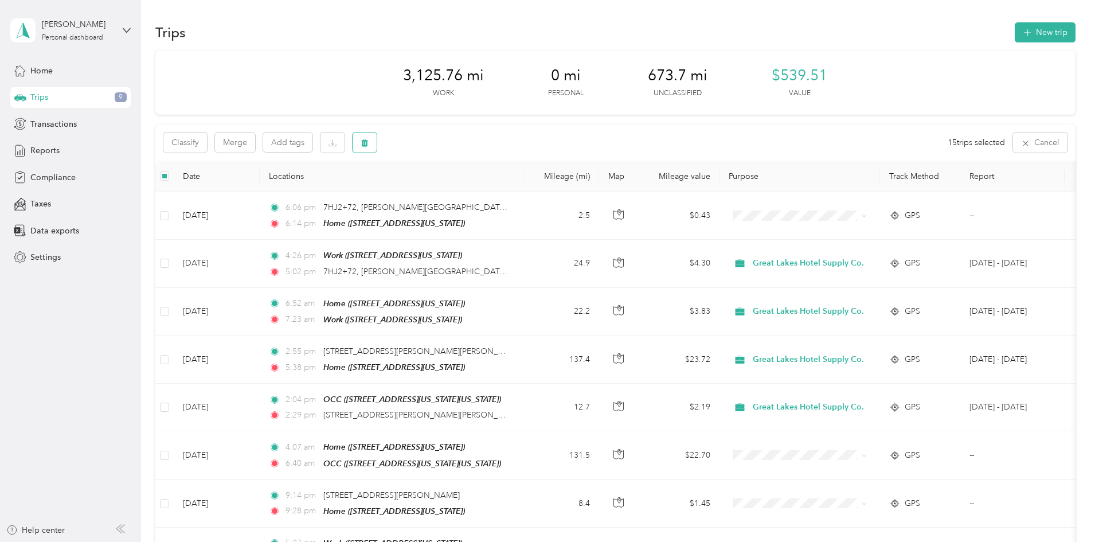
click at [377, 149] on button "button" at bounding box center [364, 142] width 24 height 20
click at [528, 193] on button "Yes" at bounding box center [529, 190] width 22 height 18
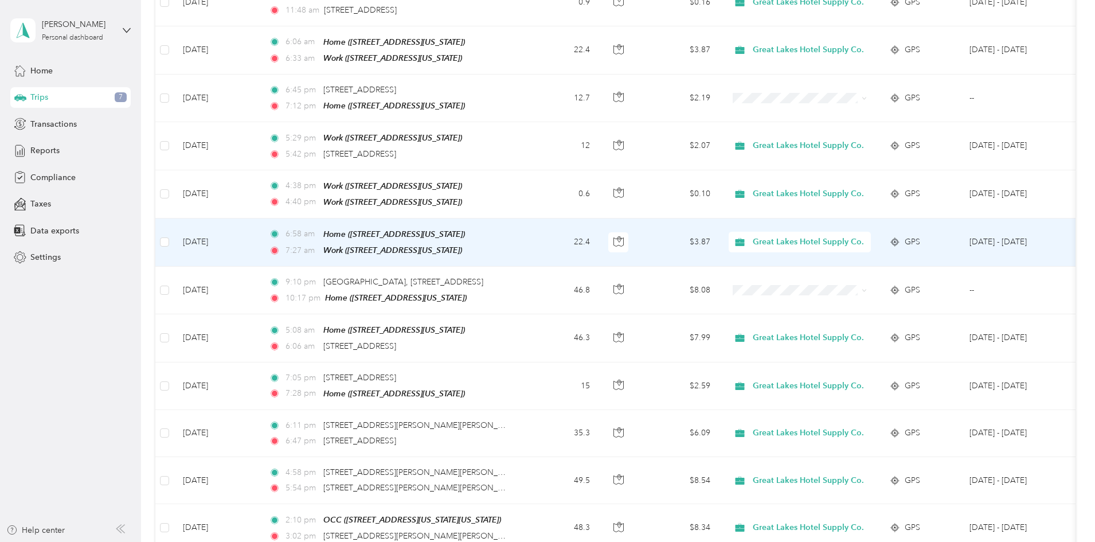
scroll to position [1089, 0]
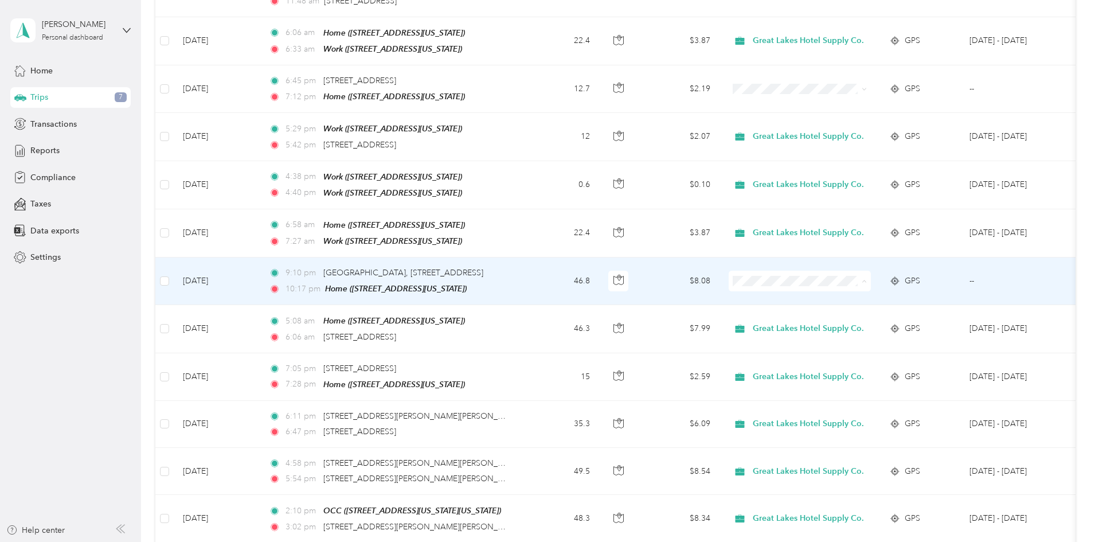
click at [851, 282] on span "Great Lakes Hotel Supply Co." at bounding box center [888, 281] width 111 height 12
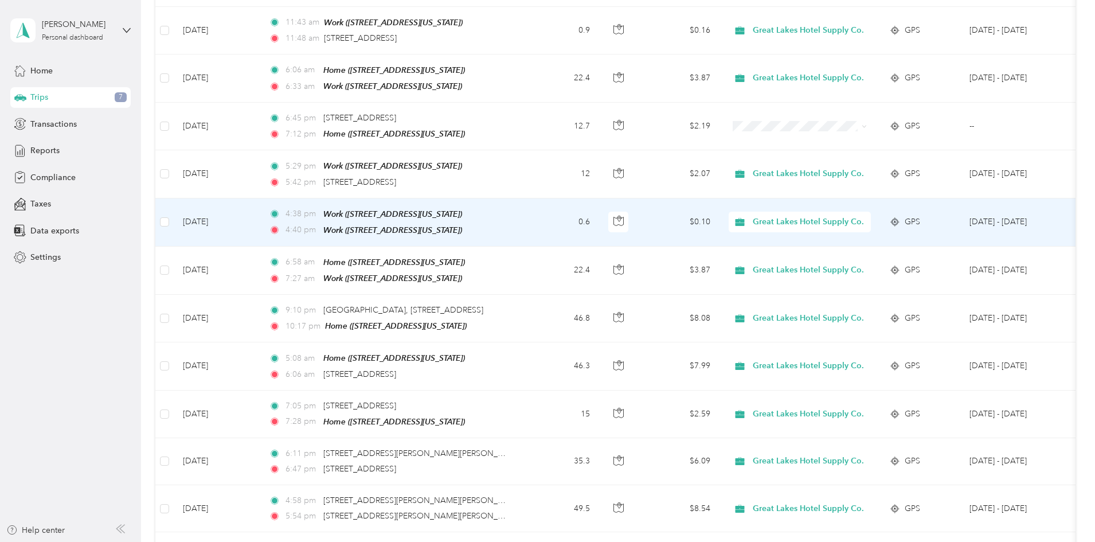
scroll to position [1032, 0]
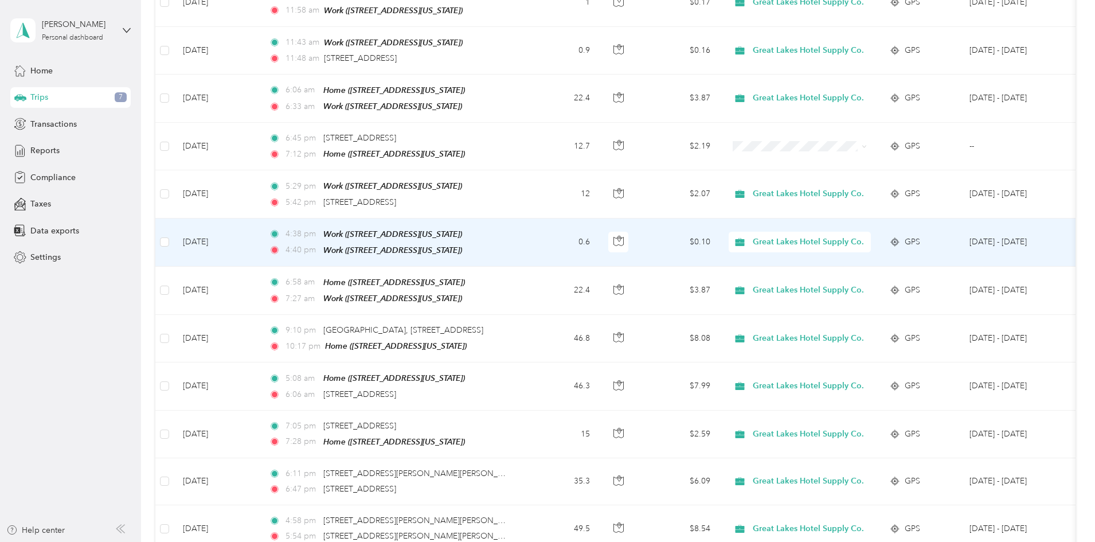
click at [260, 218] on td "[DATE]" at bounding box center [217, 242] width 86 height 48
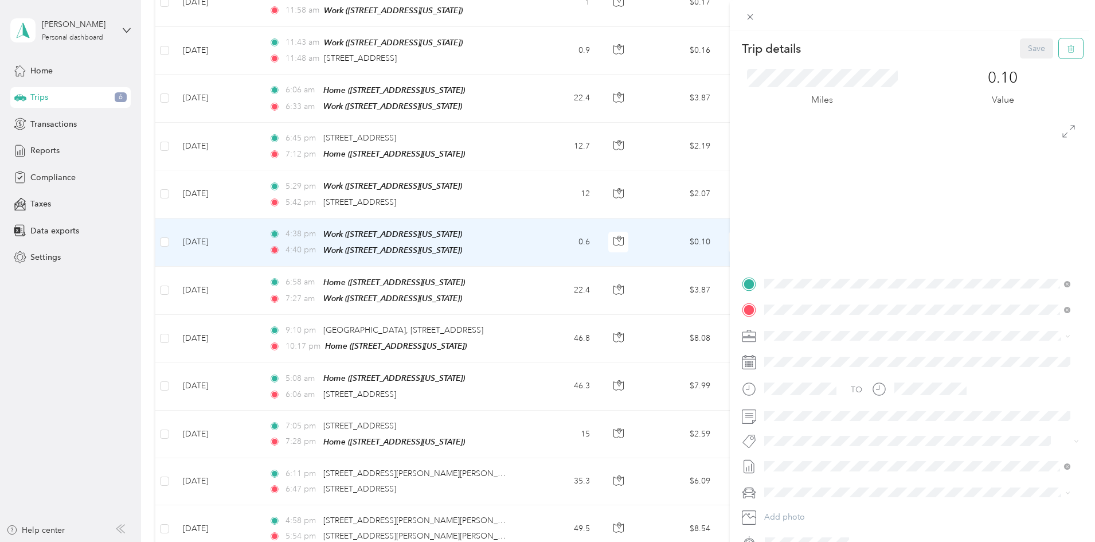
click at [1067, 46] on icon "button" at bounding box center [1071, 49] width 8 height 8
click at [1026, 59] on button "Yes" at bounding box center [1028, 62] width 22 height 18
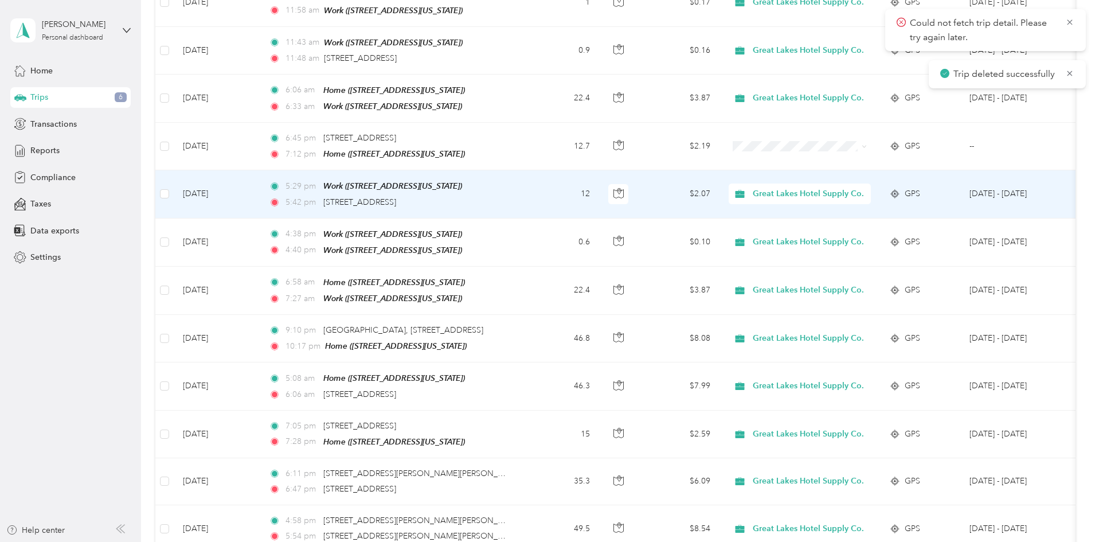
click at [260, 177] on td "[DATE]" at bounding box center [217, 194] width 86 height 48
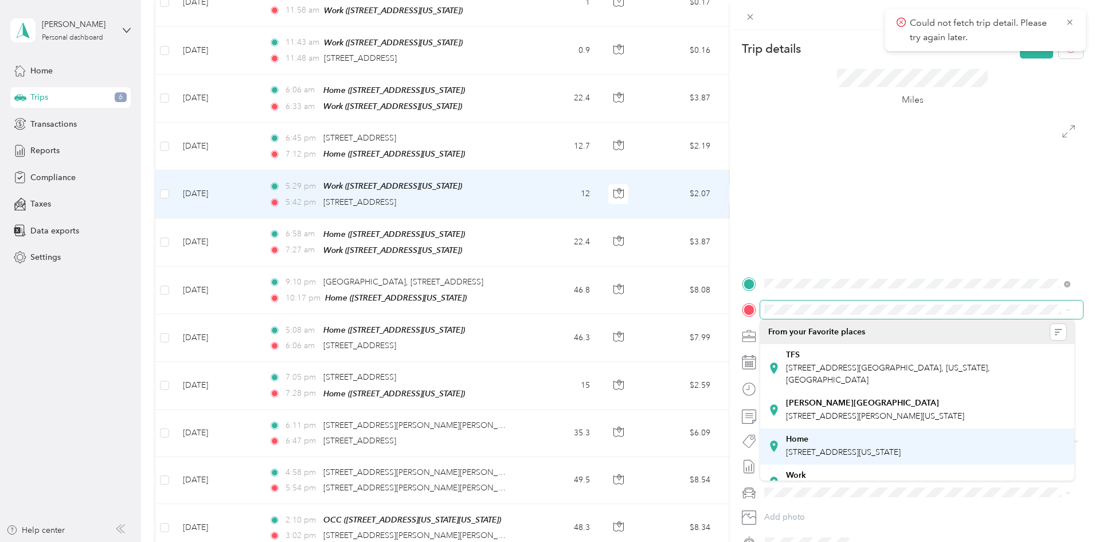
click at [826, 449] on span "[STREET_ADDRESS][US_STATE]" at bounding box center [843, 452] width 115 height 10
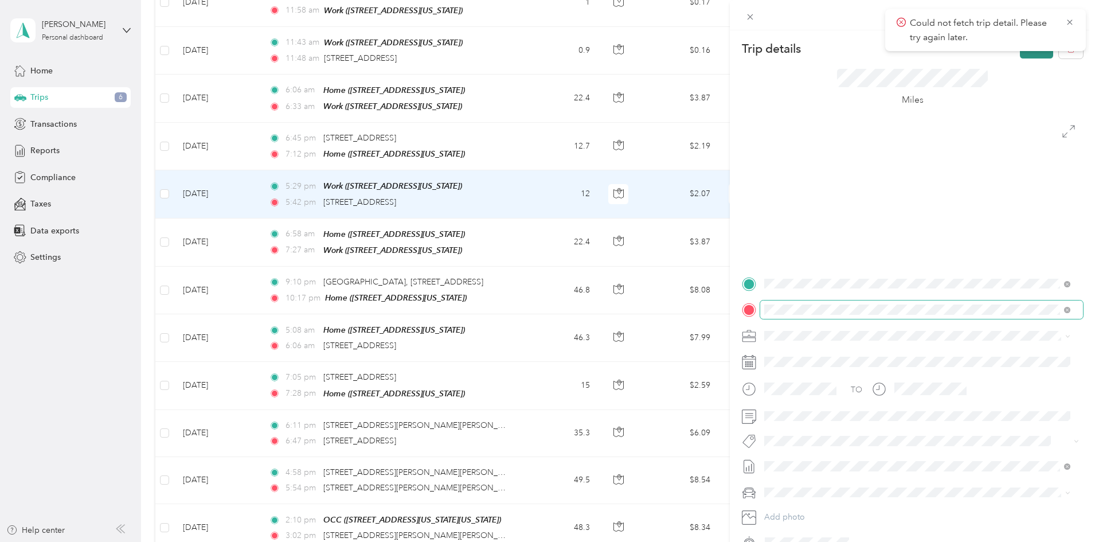
click at [1031, 55] on button "Save" at bounding box center [1036, 48] width 33 height 20
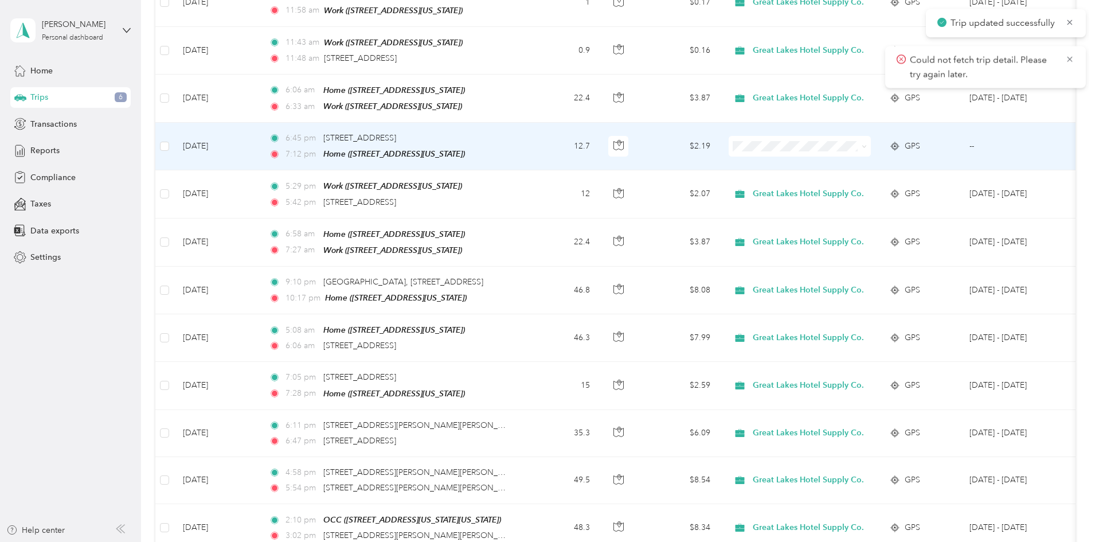
click at [260, 130] on td "[DATE]" at bounding box center [217, 147] width 86 height 48
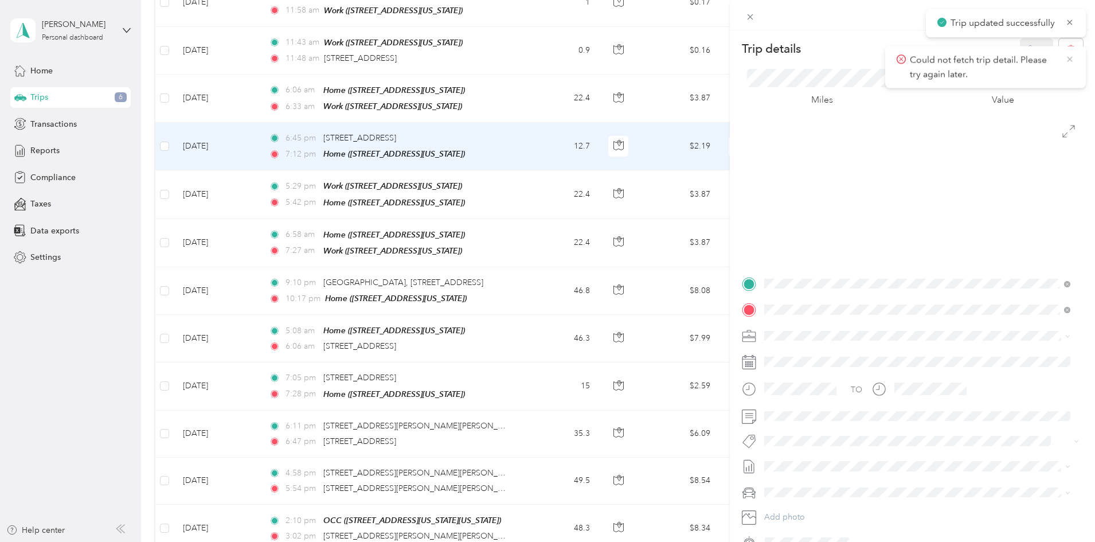
click at [1071, 56] on icon at bounding box center [1069, 59] width 9 height 10
click at [1069, 46] on button "button" at bounding box center [1071, 48] width 24 height 20
click at [1029, 61] on button "Yes" at bounding box center [1028, 62] width 22 height 18
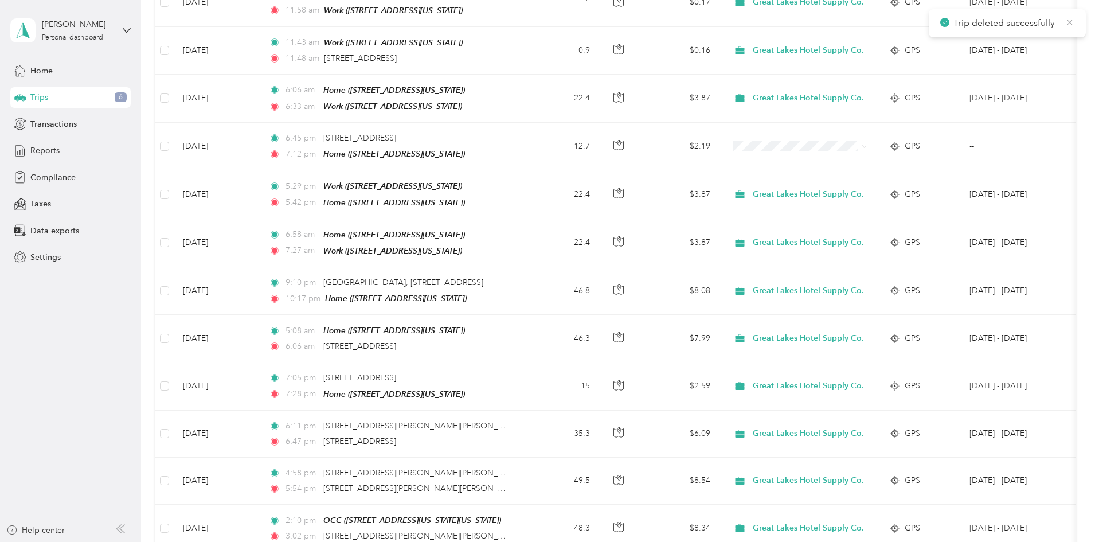
click at [1071, 23] on icon at bounding box center [1069, 21] width 5 height 5
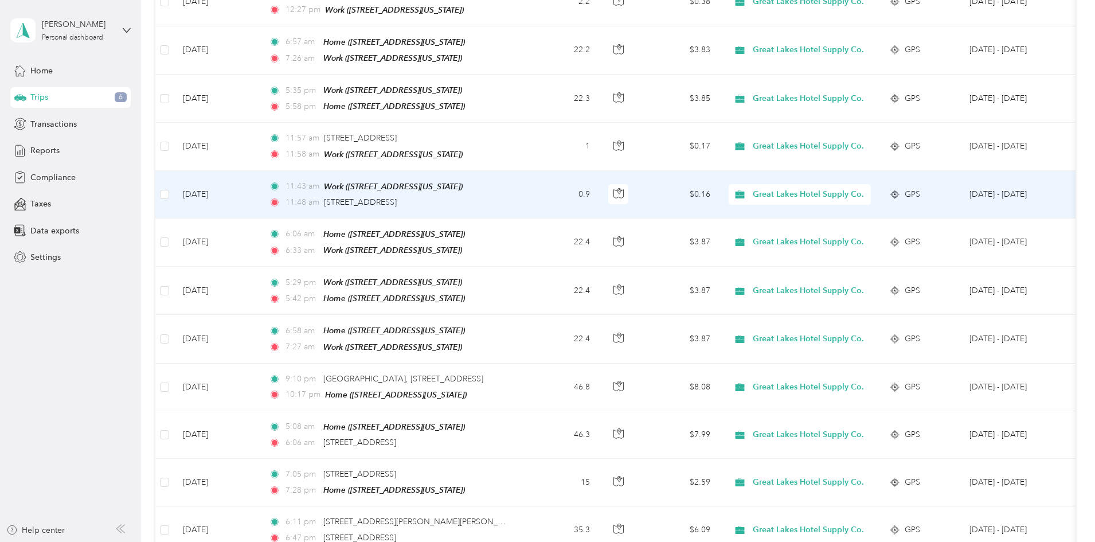
scroll to position [860, 0]
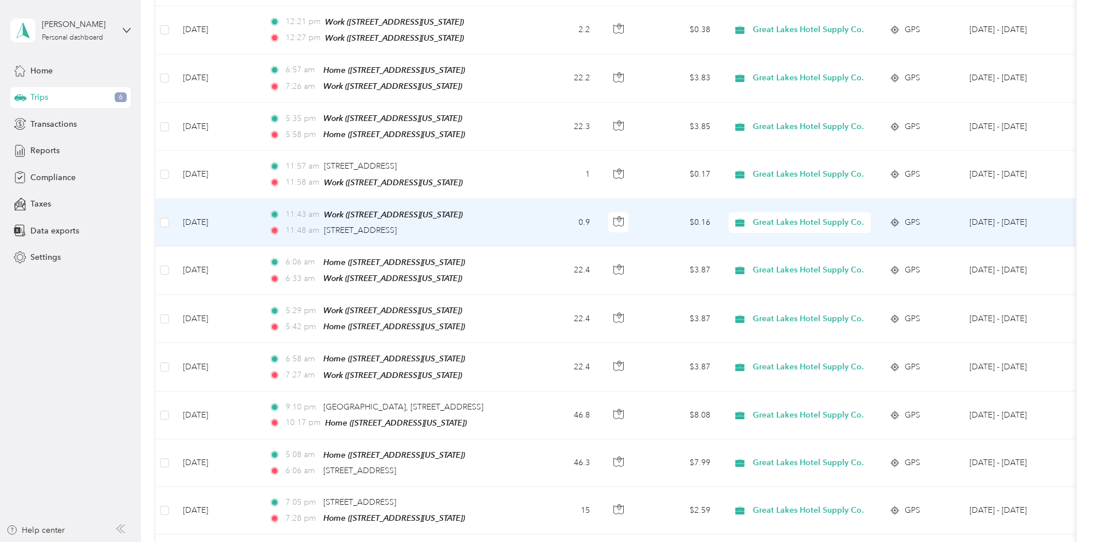
click at [260, 202] on td "[DATE]" at bounding box center [217, 223] width 86 height 48
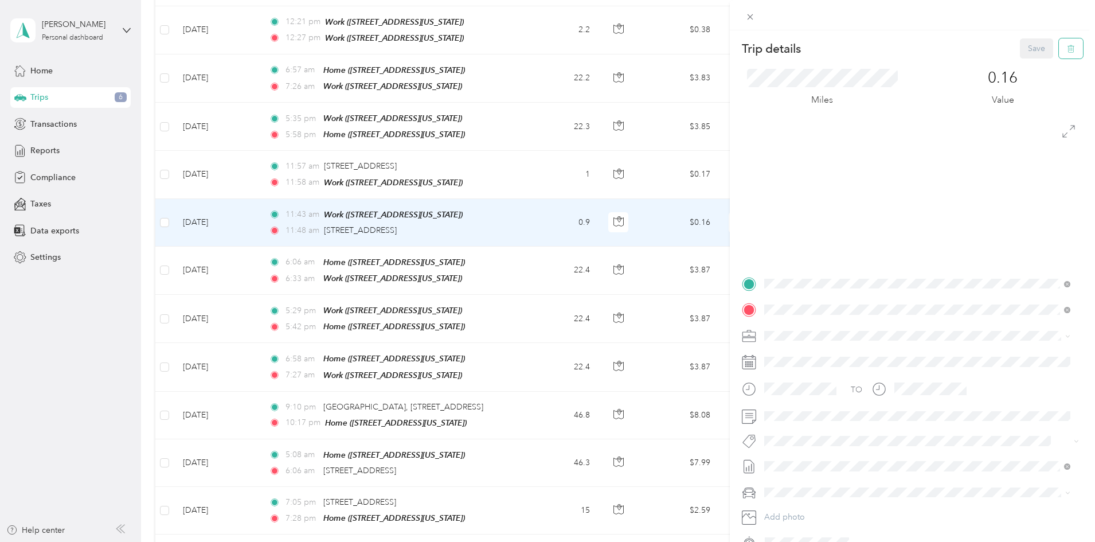
click at [1069, 46] on button "button" at bounding box center [1071, 48] width 24 height 20
click at [1030, 58] on button "Yes" at bounding box center [1028, 62] width 22 height 18
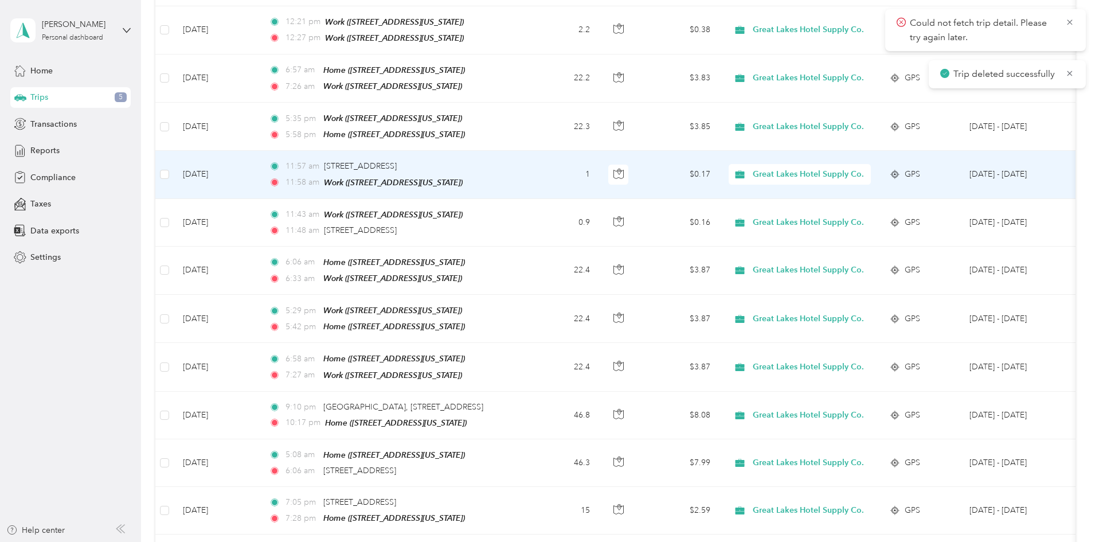
click at [260, 165] on td "[DATE]" at bounding box center [217, 175] width 86 height 48
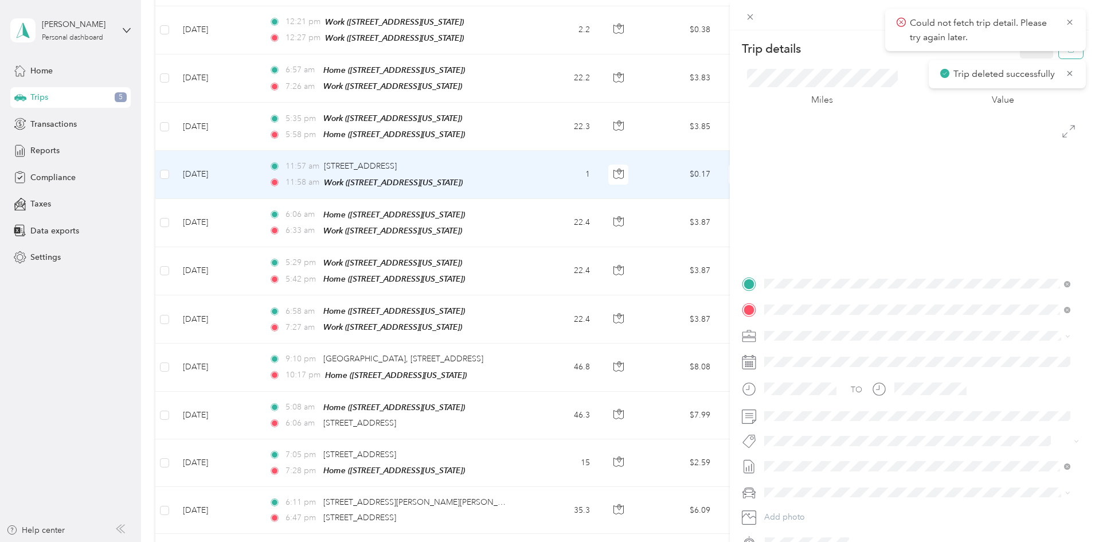
click at [1060, 54] on button "button" at bounding box center [1071, 48] width 24 height 20
click at [1024, 61] on button "Yes" at bounding box center [1028, 62] width 22 height 18
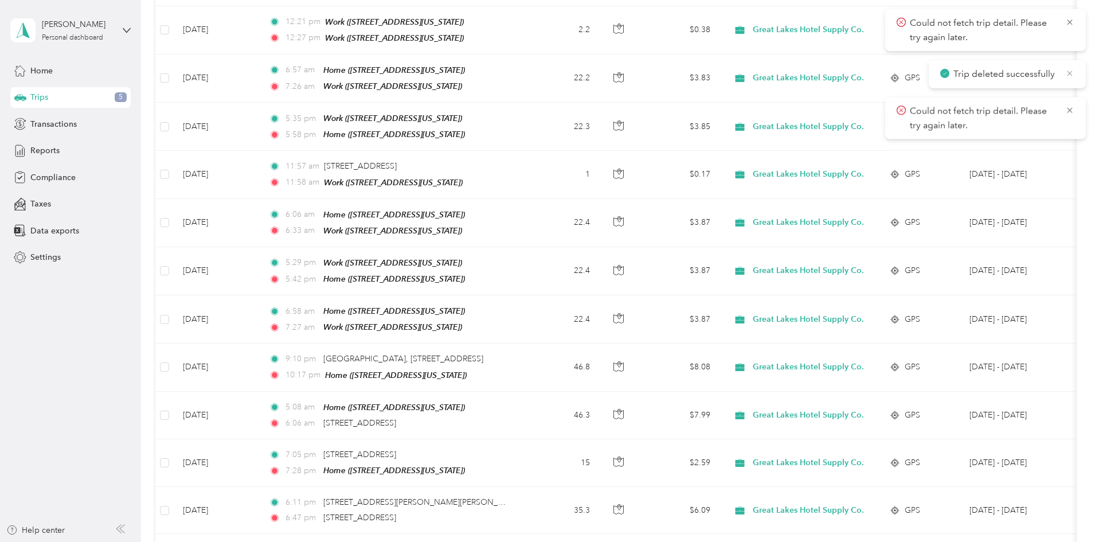
click at [1069, 73] on icon at bounding box center [1069, 73] width 9 height 10
click at [1070, 25] on icon at bounding box center [1069, 22] width 9 height 10
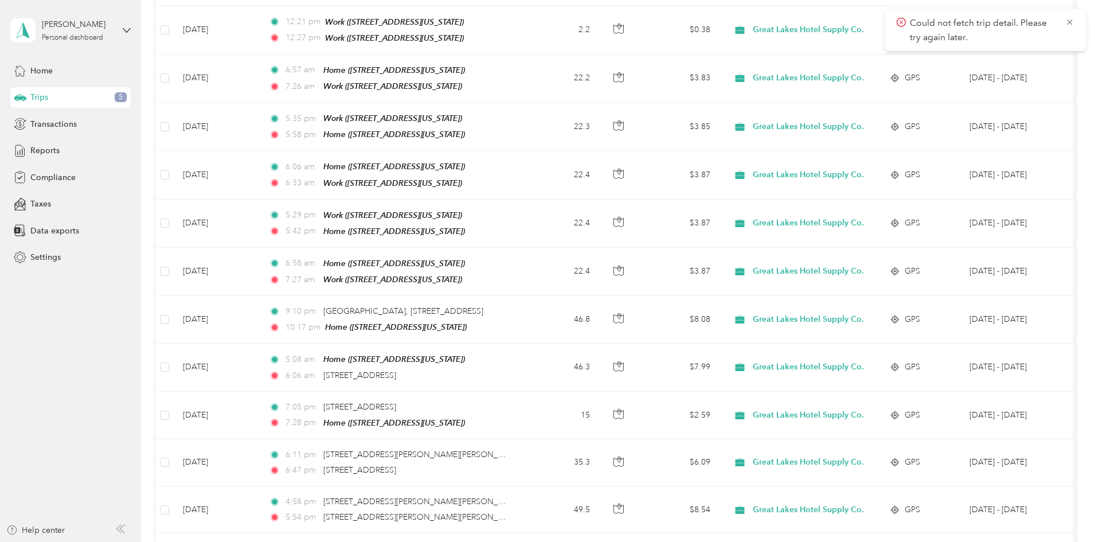
click at [1070, 25] on icon at bounding box center [1069, 22] width 9 height 10
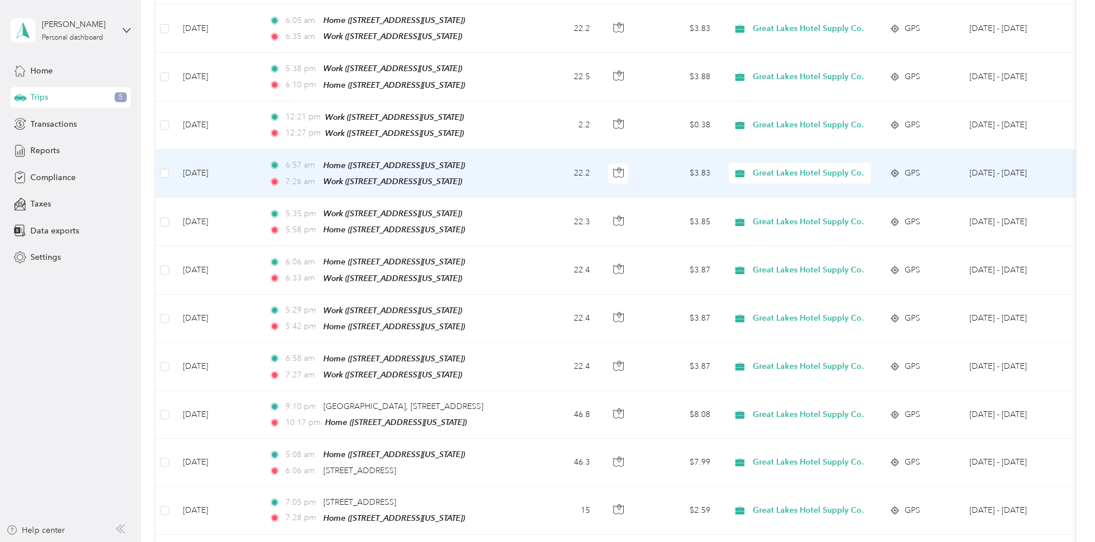
scroll to position [745, 0]
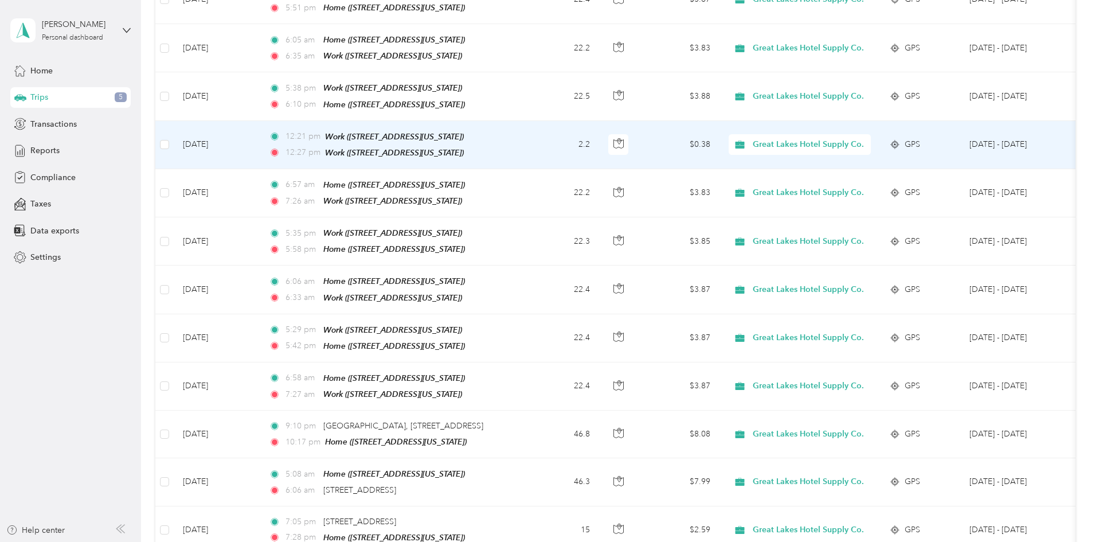
click at [260, 131] on td "[DATE]" at bounding box center [217, 145] width 86 height 48
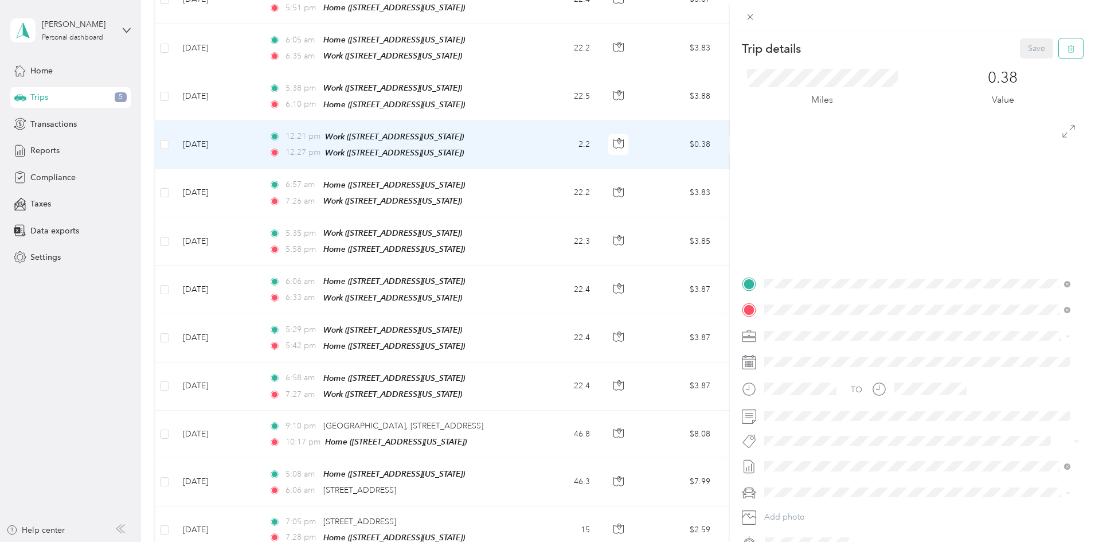
click at [1059, 48] on button "button" at bounding box center [1071, 48] width 24 height 20
click at [1019, 64] on button "Yes" at bounding box center [1028, 62] width 22 height 18
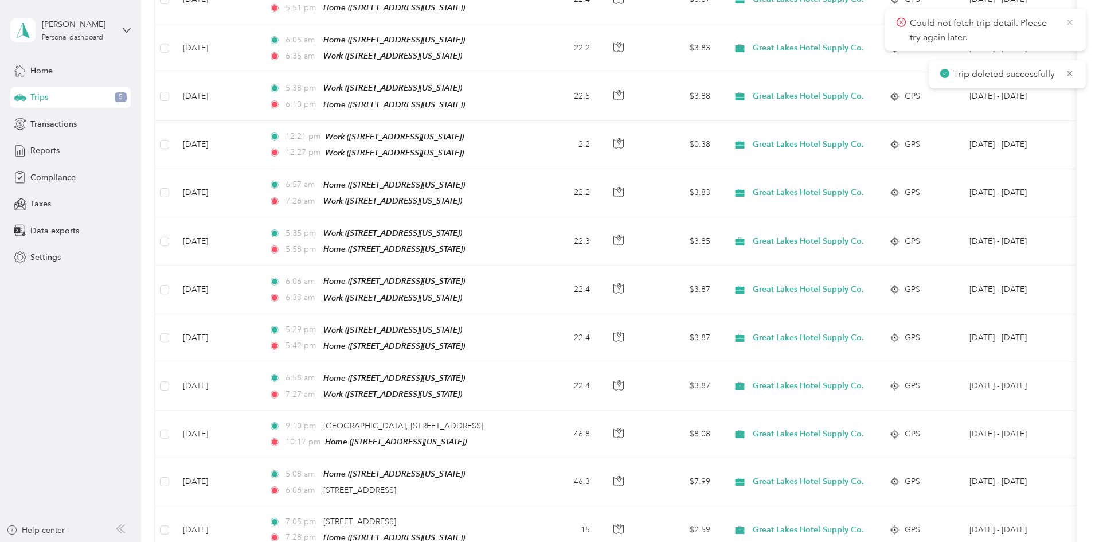
click at [1068, 23] on icon at bounding box center [1069, 21] width 5 height 5
click at [1068, 22] on icon at bounding box center [1069, 22] width 9 height 10
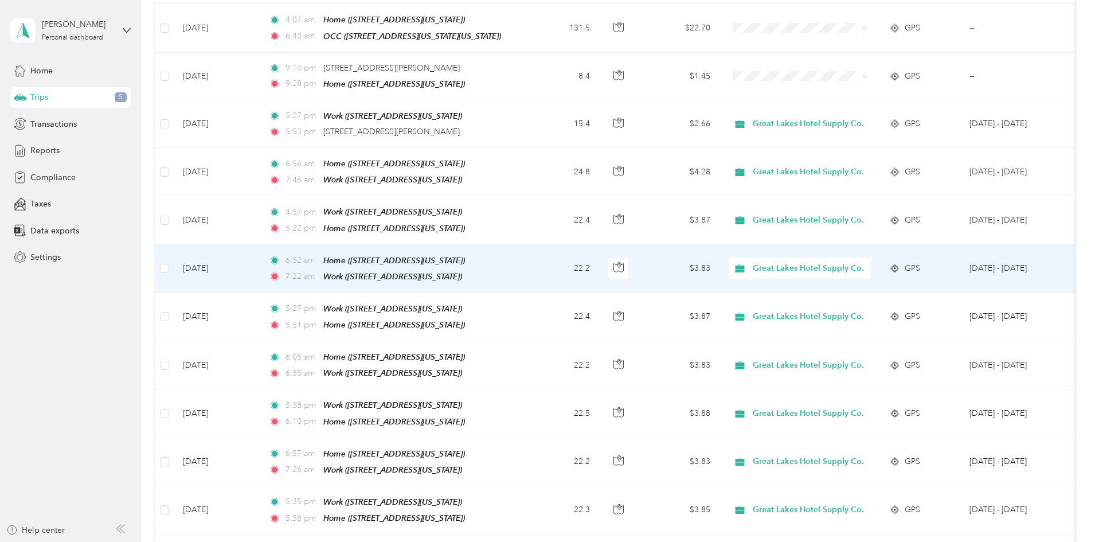
scroll to position [401, 0]
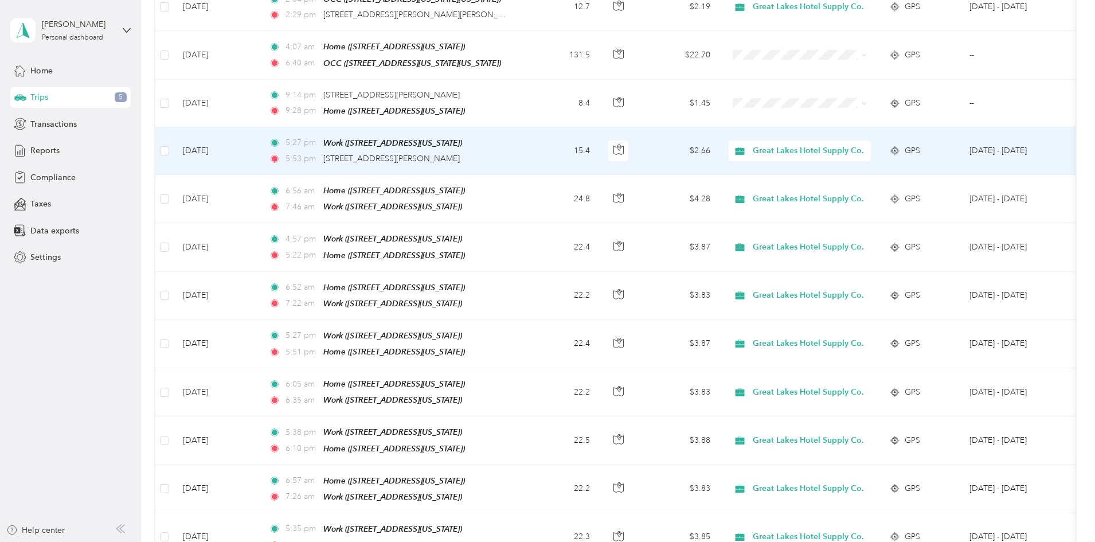
click at [260, 150] on td "[DATE]" at bounding box center [217, 151] width 86 height 48
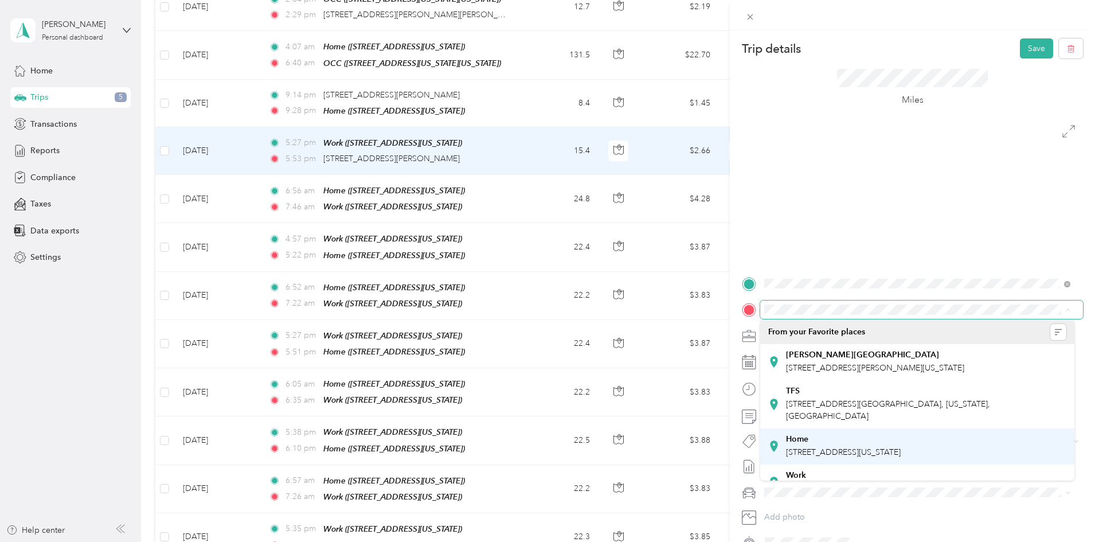
click at [852, 445] on div "Home [STREET_ADDRESS][US_STATE]" at bounding box center [843, 446] width 115 height 24
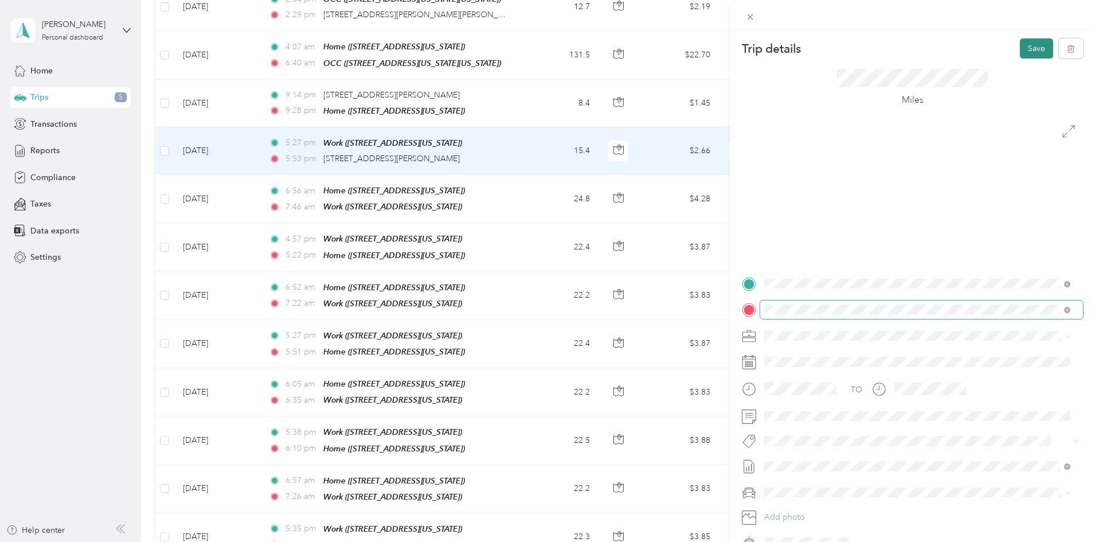
click at [1032, 48] on button "Save" at bounding box center [1036, 48] width 33 height 20
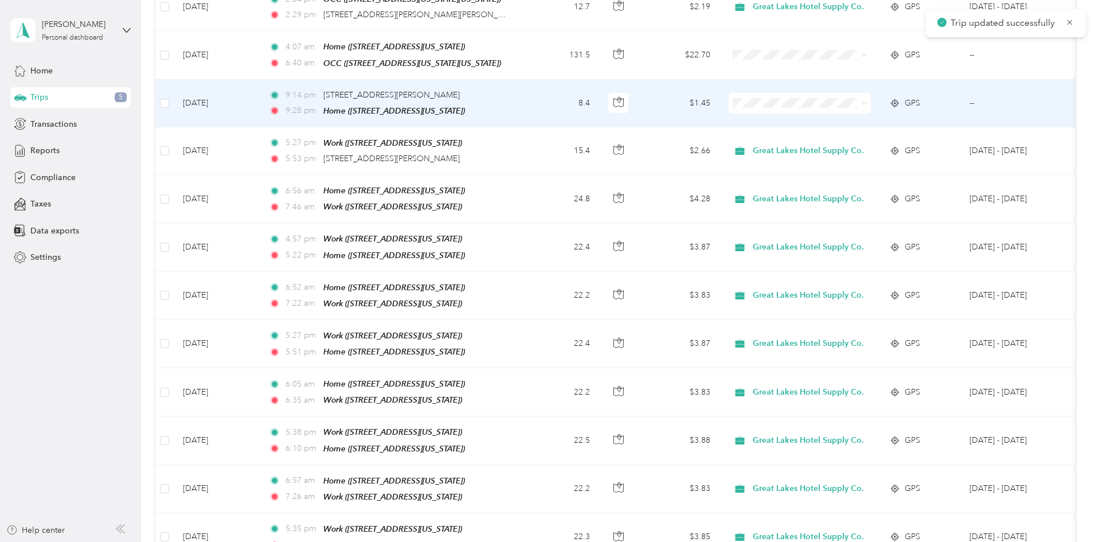
click at [260, 97] on td "[DATE]" at bounding box center [217, 104] width 86 height 48
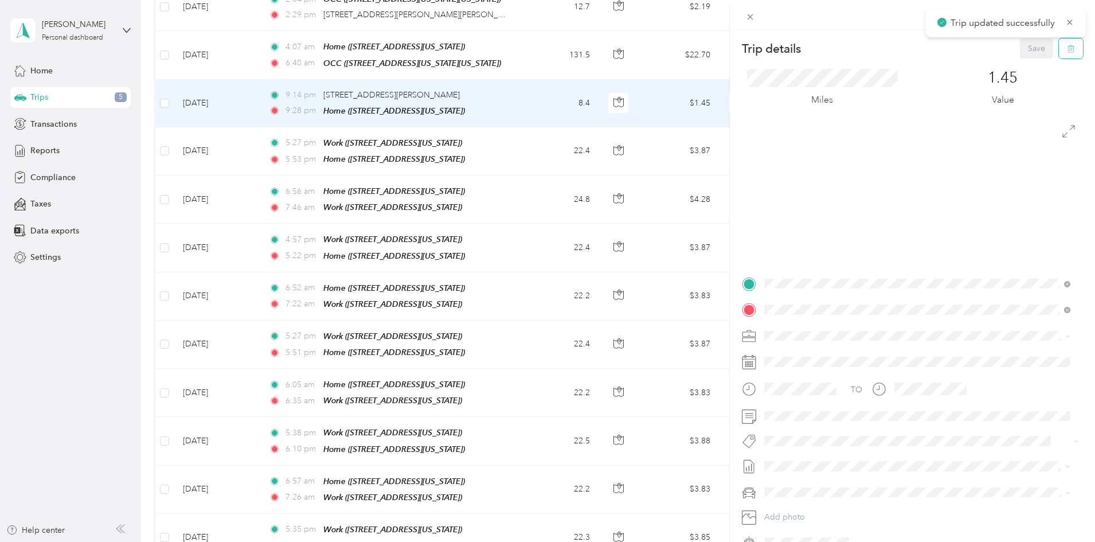
click at [1069, 50] on button "button" at bounding box center [1071, 48] width 24 height 20
click at [1028, 64] on button "Yes" at bounding box center [1028, 62] width 22 height 18
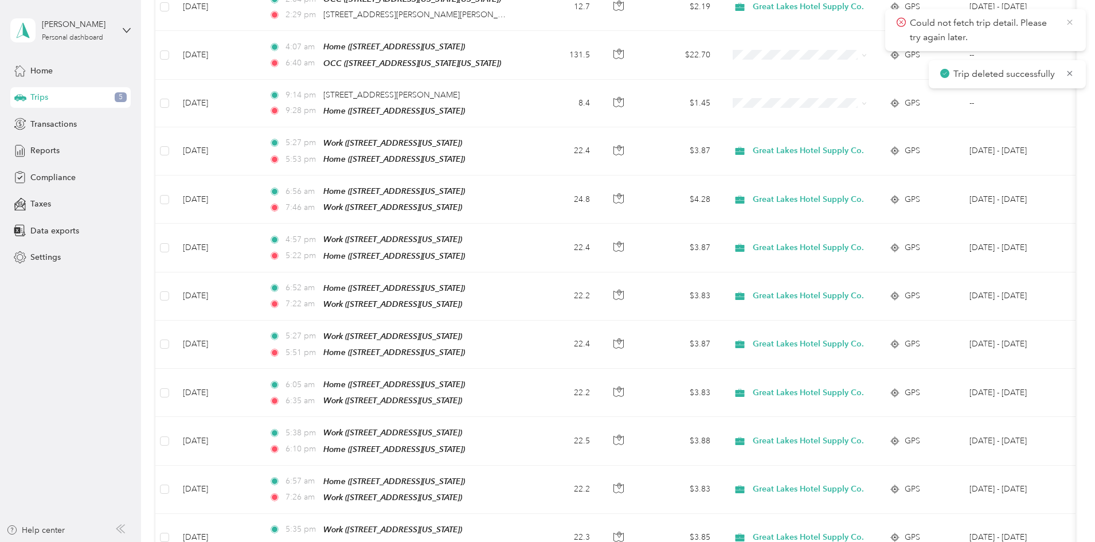
click at [1069, 23] on icon at bounding box center [1069, 22] width 9 height 10
click at [1069, 23] on icon at bounding box center [1069, 21] width 5 height 5
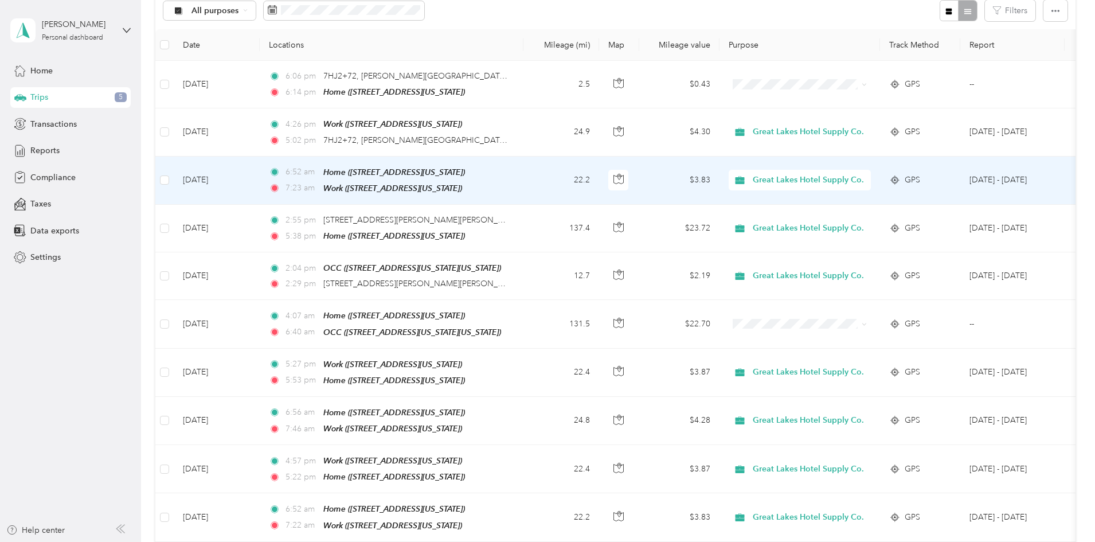
scroll to position [115, 0]
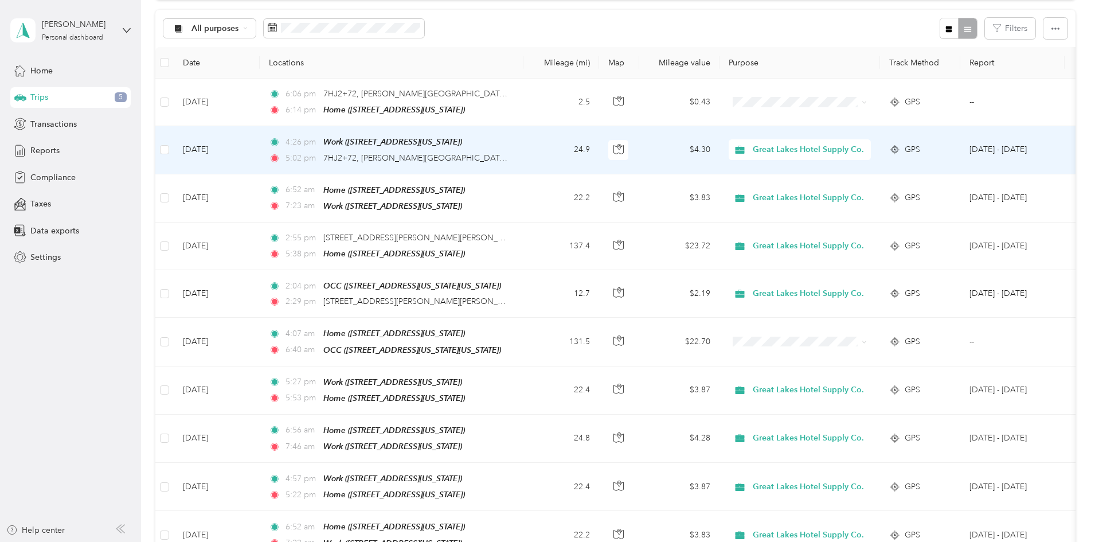
click at [260, 146] on td "[DATE]" at bounding box center [217, 150] width 86 height 48
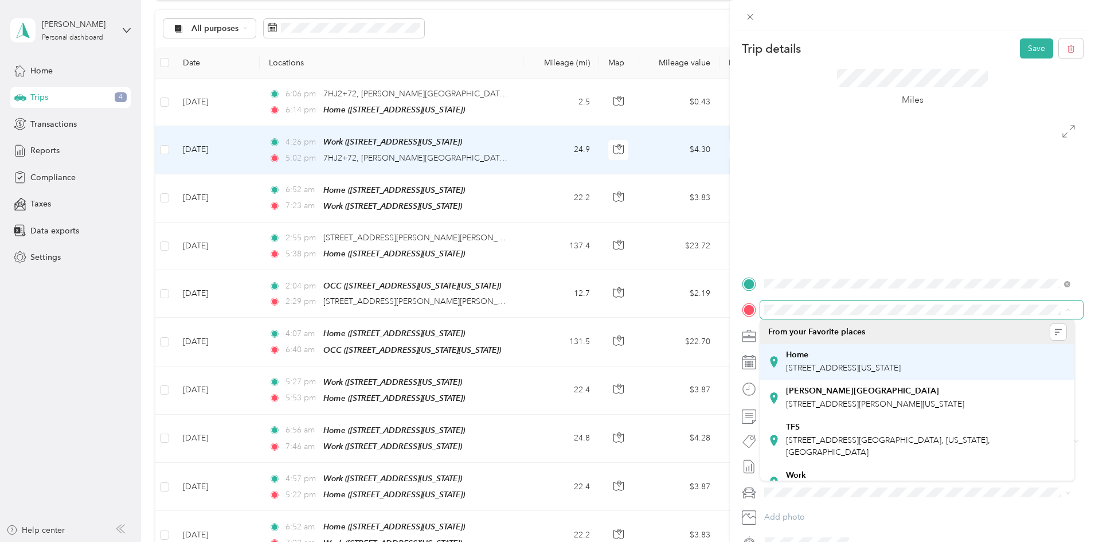
click at [879, 362] on div "Home [STREET_ADDRESS][US_STATE]" at bounding box center [843, 362] width 115 height 24
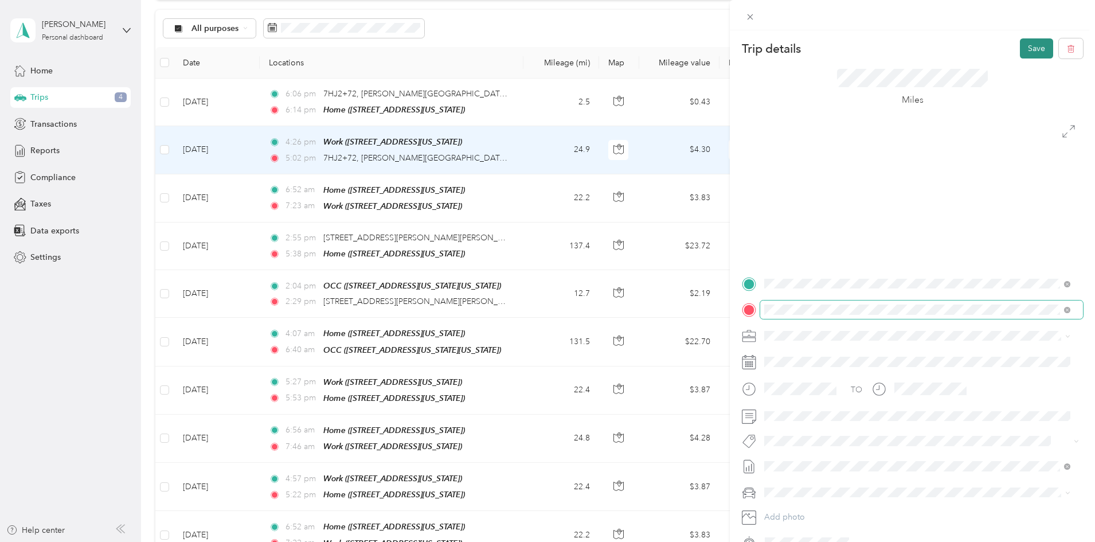
click at [1028, 44] on button "Save" at bounding box center [1036, 48] width 33 height 20
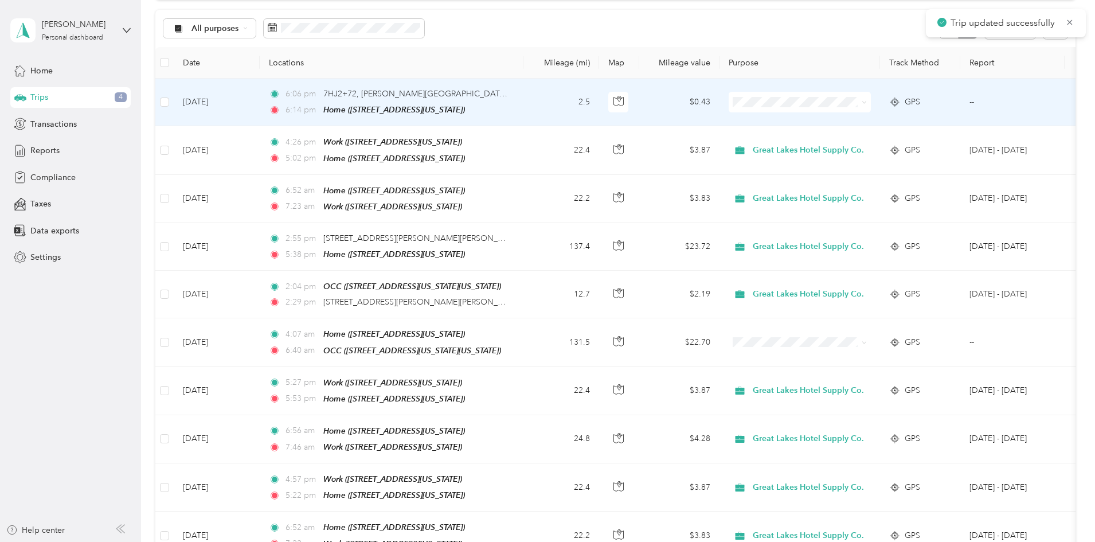
click at [260, 108] on td "[DATE]" at bounding box center [217, 103] width 86 height 48
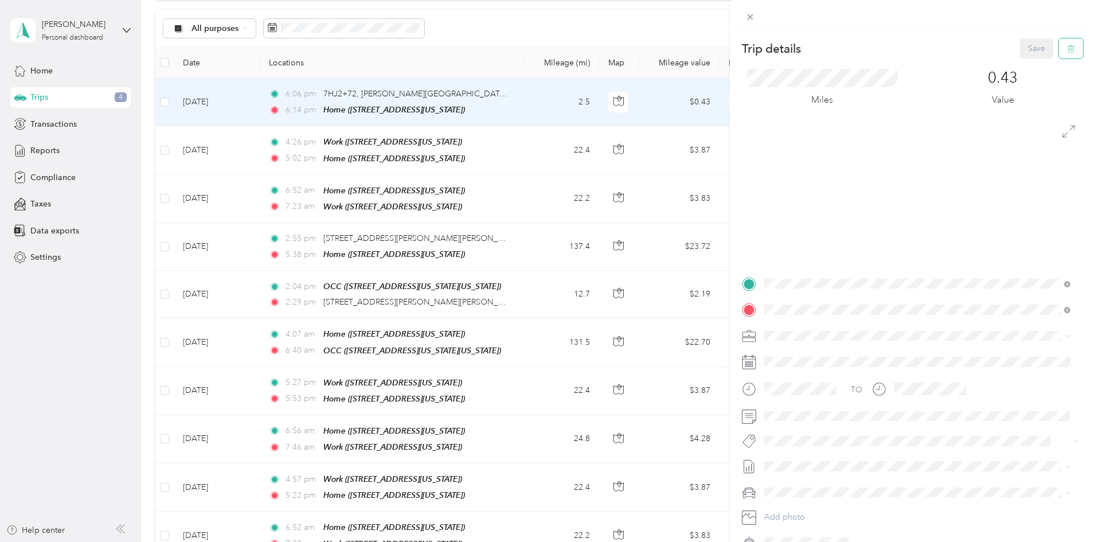
click at [1067, 45] on icon "button" at bounding box center [1071, 49] width 8 height 8
click at [1022, 61] on button "Yes" at bounding box center [1028, 62] width 22 height 18
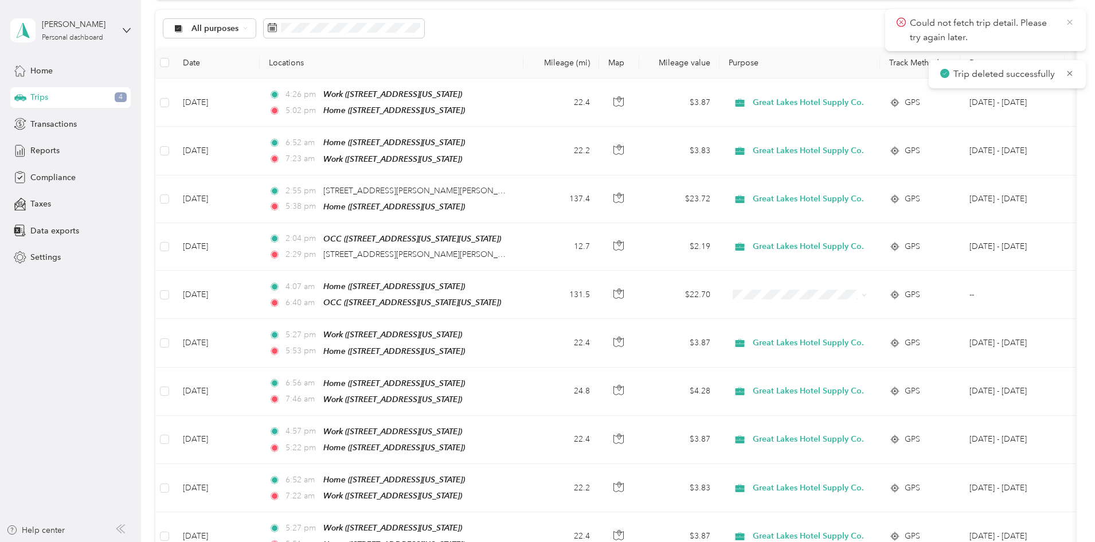
click at [1068, 22] on icon at bounding box center [1069, 22] width 9 height 10
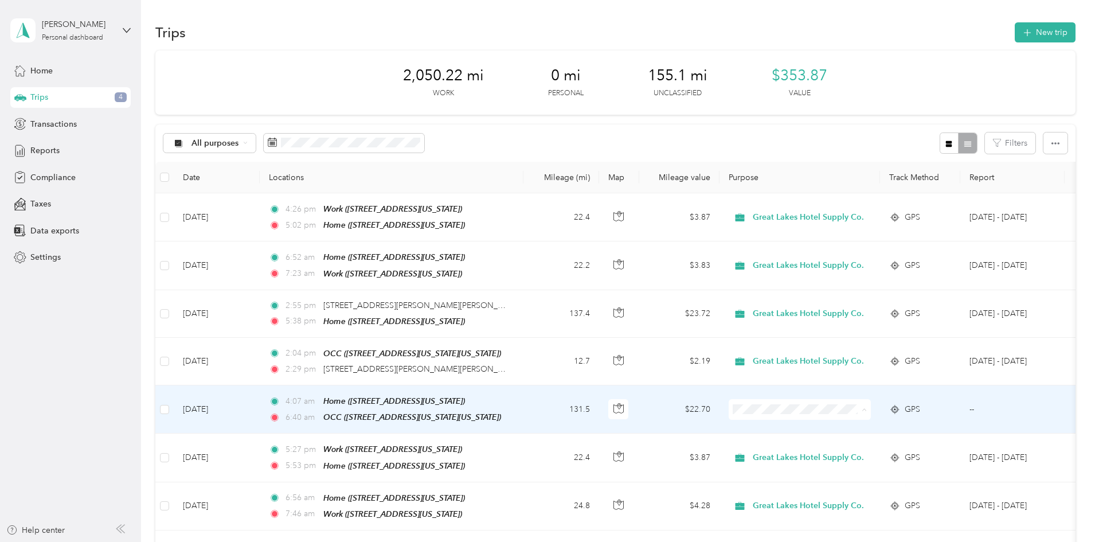
click at [845, 426] on span "Great Lakes Hotel Supply Co." at bounding box center [888, 427] width 111 height 12
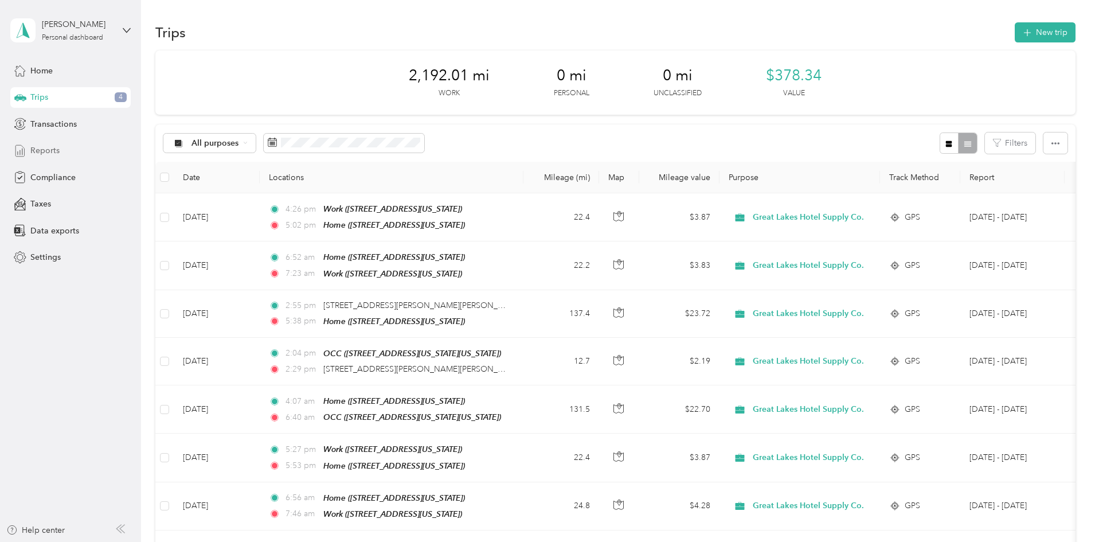
click at [50, 149] on span "Reports" at bounding box center [44, 150] width 29 height 12
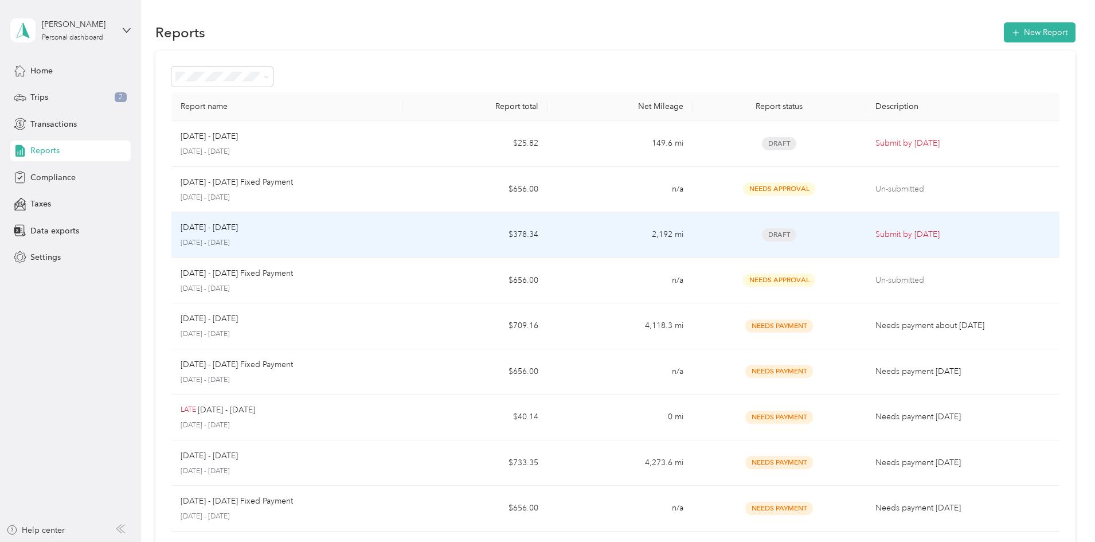
click at [750, 244] on td "Draft" at bounding box center [779, 235] width 174 height 46
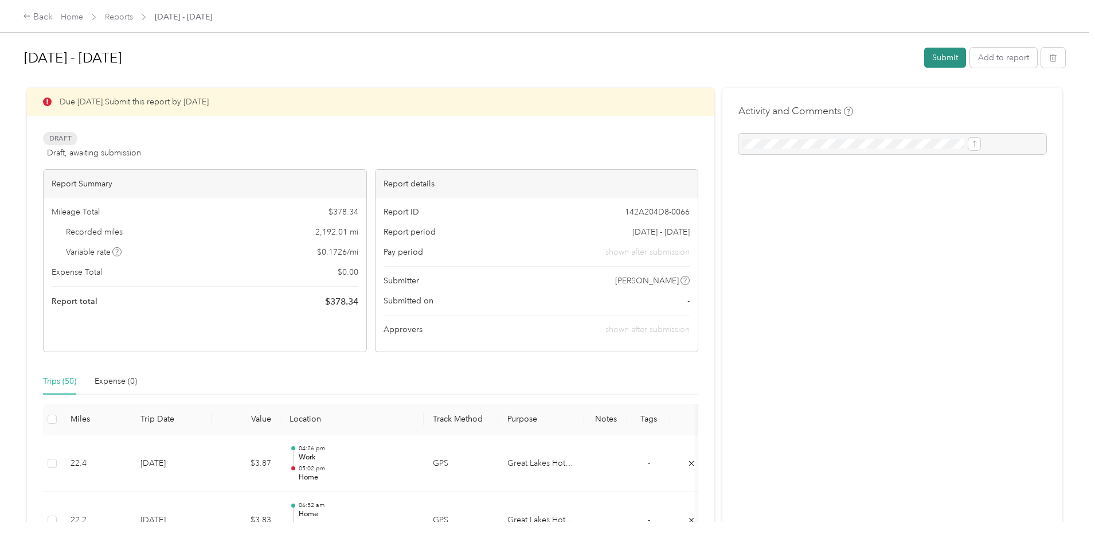
click at [924, 61] on button "Submit" at bounding box center [945, 58] width 42 height 20
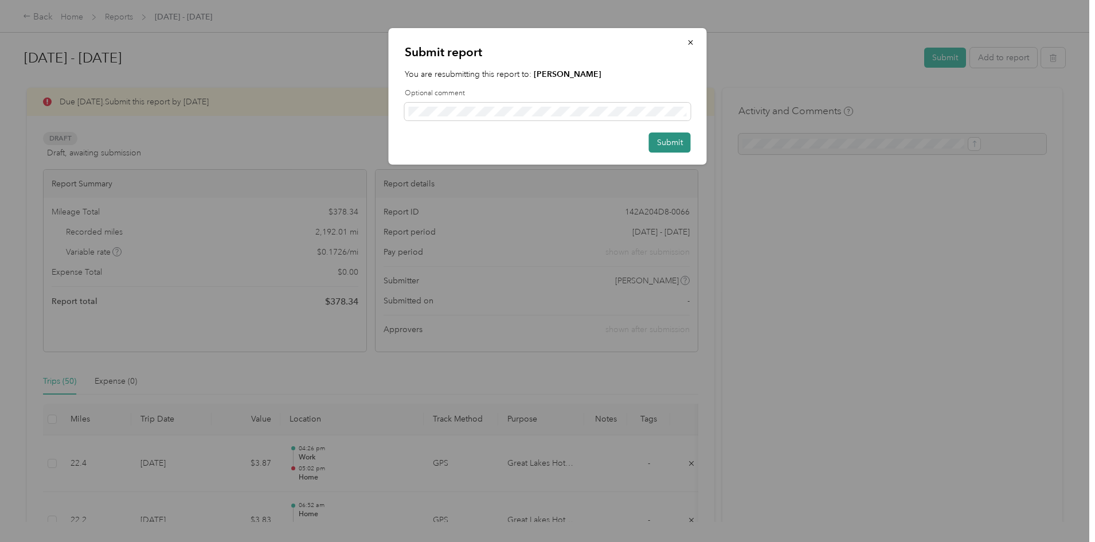
click at [664, 137] on button "Submit" at bounding box center [670, 142] width 42 height 20
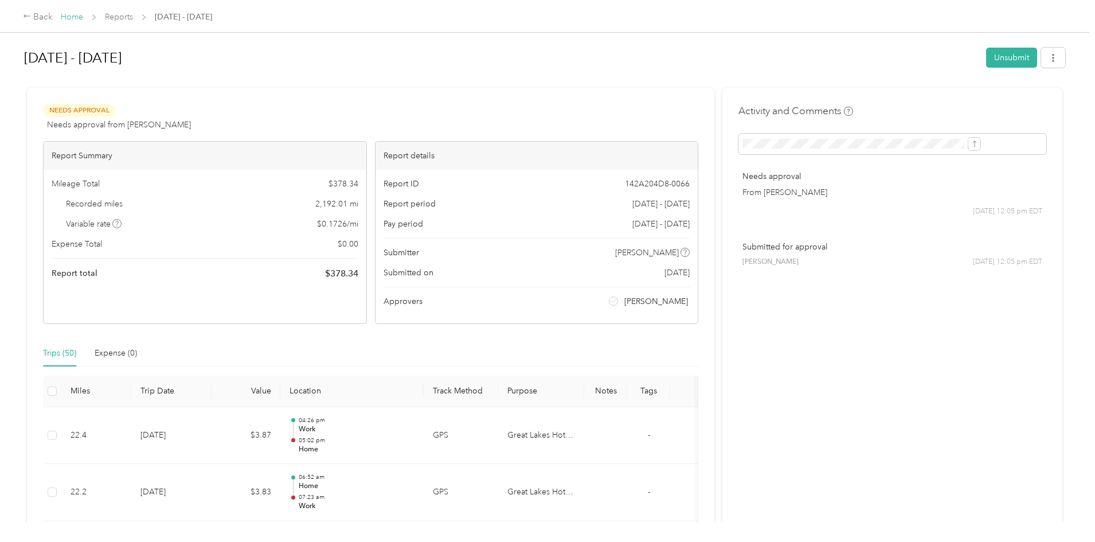
click at [83, 13] on link "Home" at bounding box center [72, 17] width 22 height 10
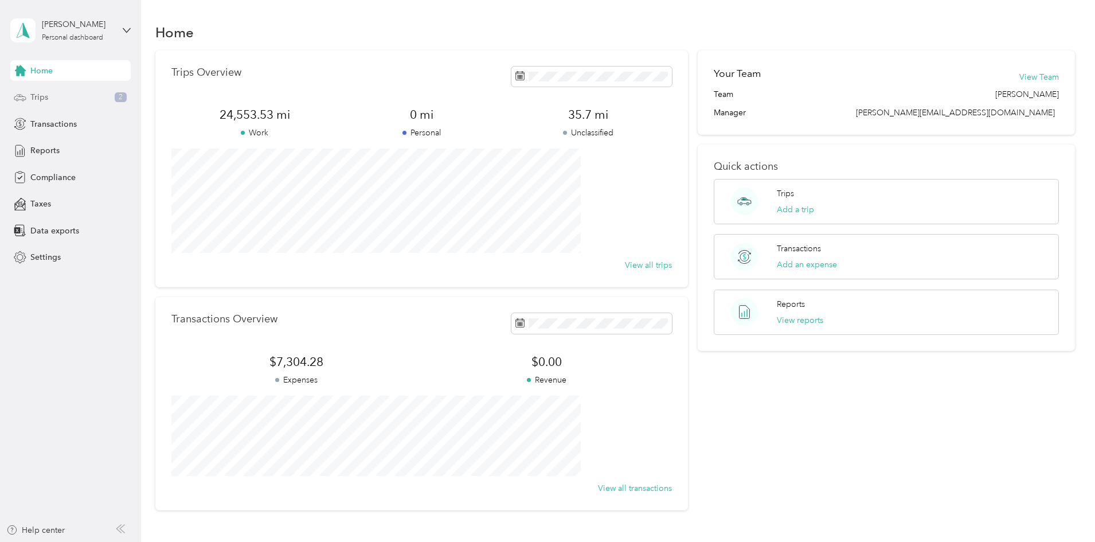
click at [53, 100] on div "Trips 2" at bounding box center [70, 97] width 120 height 21
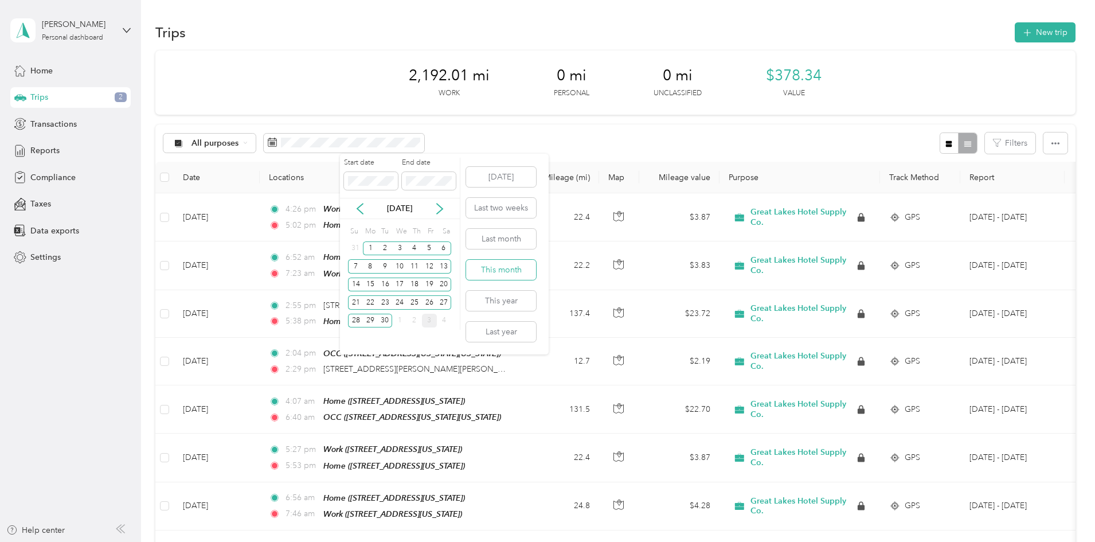
click at [490, 272] on button "This month" at bounding box center [501, 270] width 70 height 20
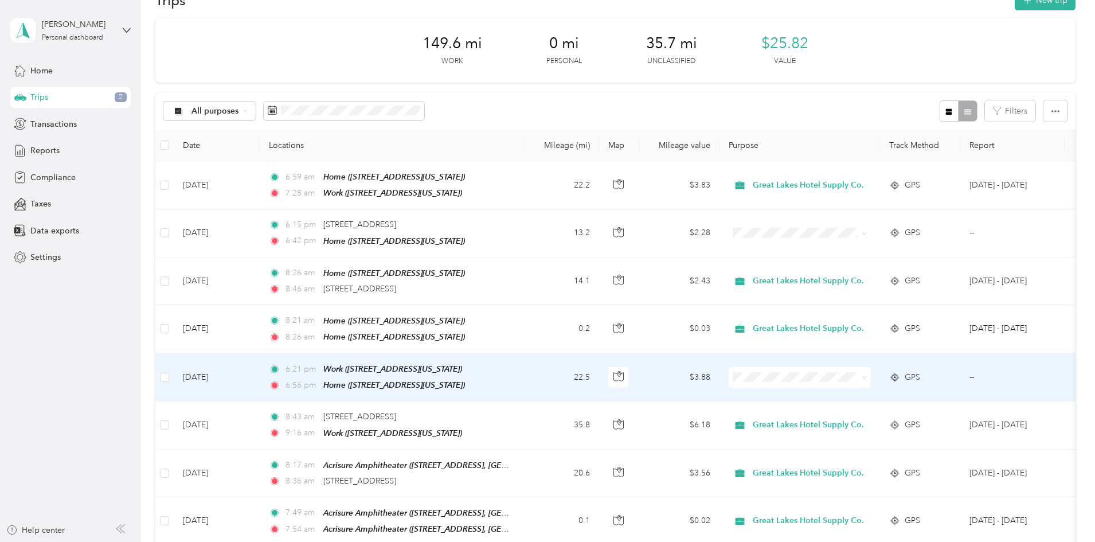
scroll to position [172, 0]
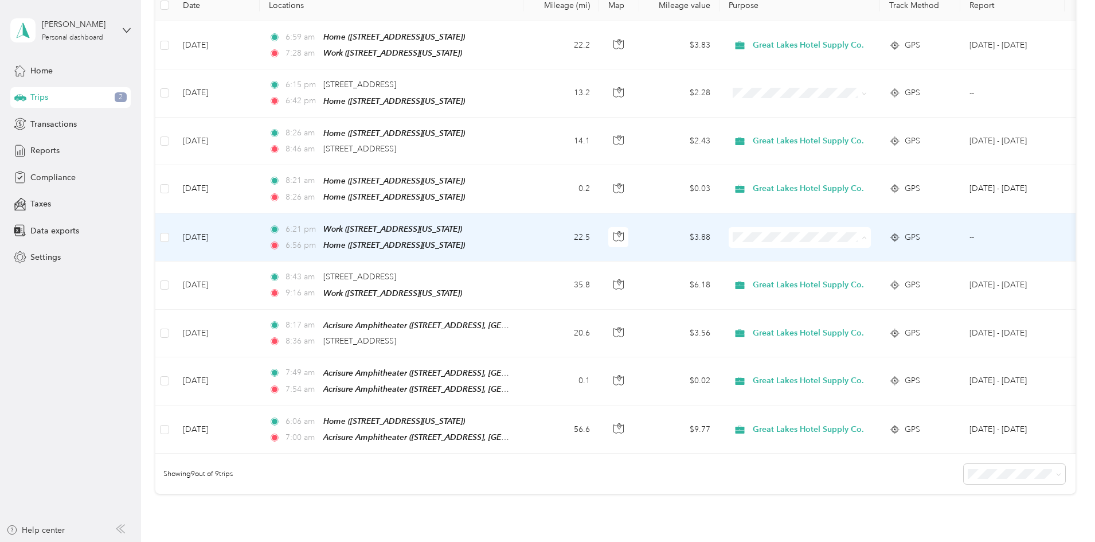
click at [856, 252] on span "Great Lakes Hotel Supply Co." at bounding box center [888, 255] width 111 height 12
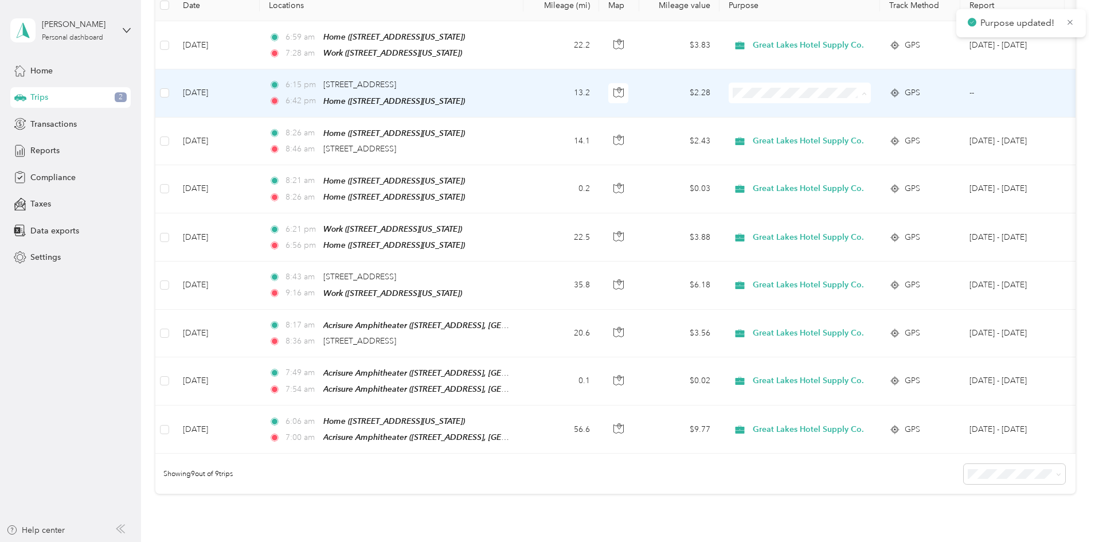
click at [863, 111] on span "Great Lakes Hotel Supply Co." at bounding box center [888, 113] width 111 height 12
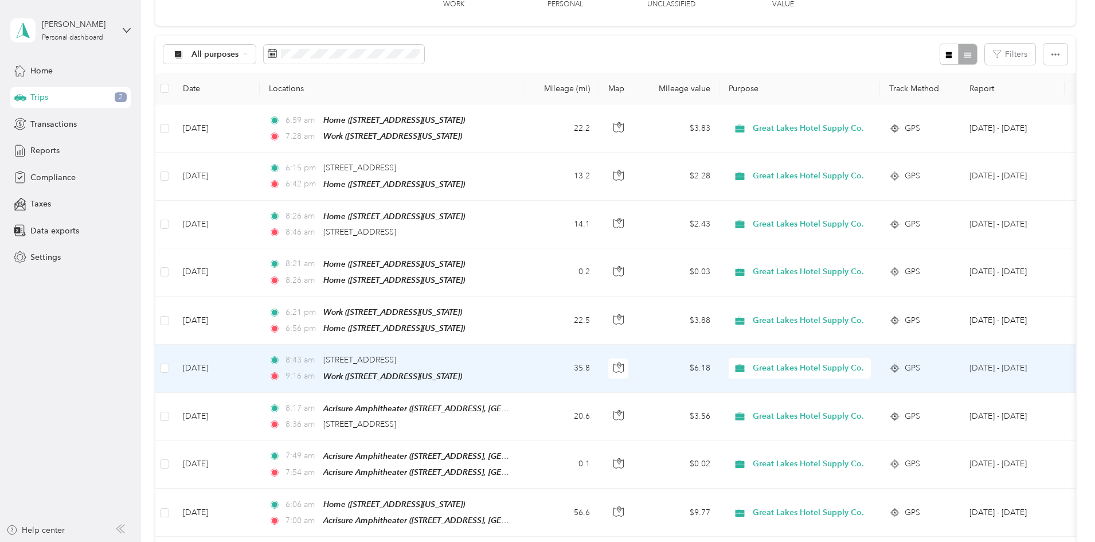
scroll to position [0, 0]
